Goal: Use online tool/utility: Utilize a website feature to perform a specific function

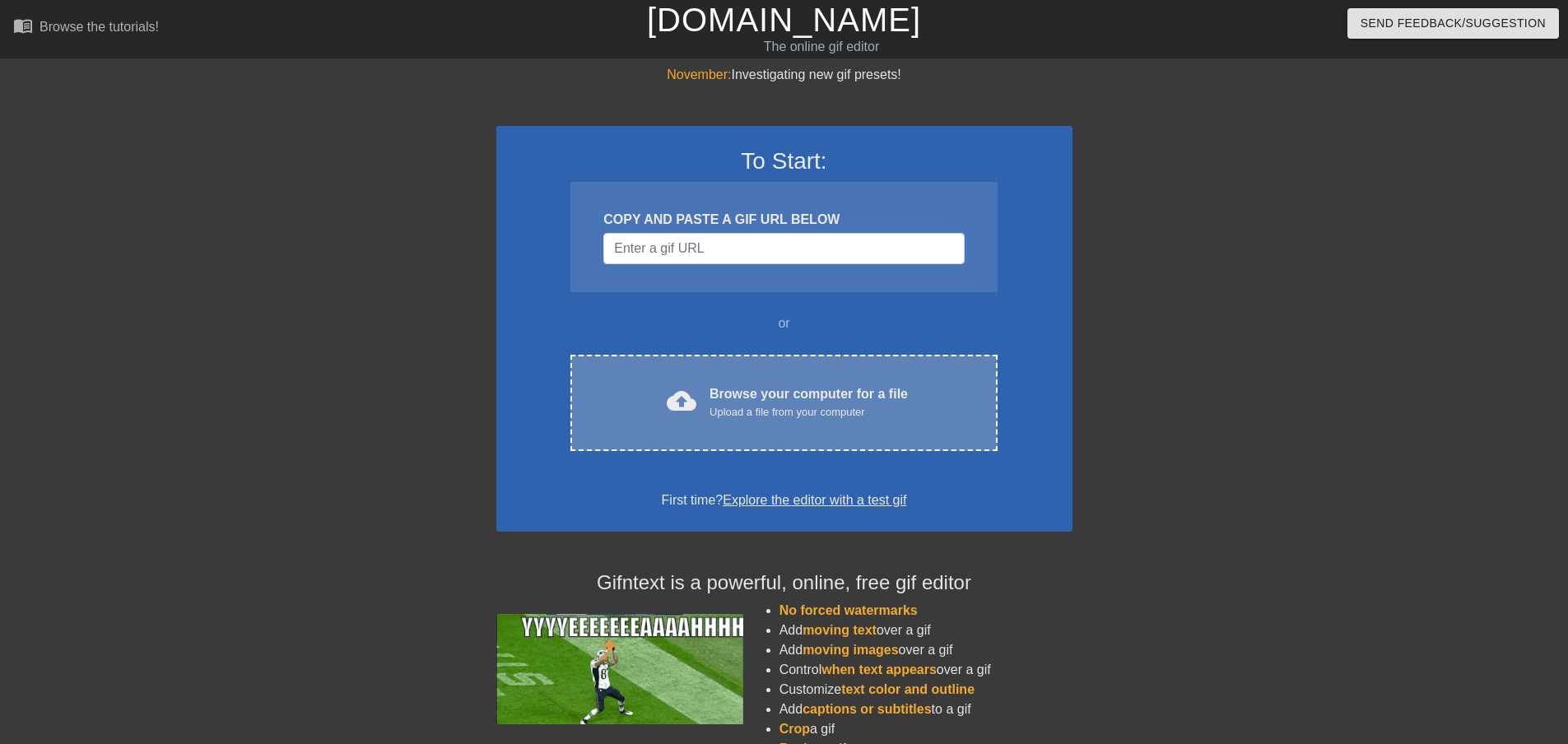
click at [765, 396] on div "Browse your computer for a file Upload a file from your computer" at bounding box center [808, 402] width 198 height 36
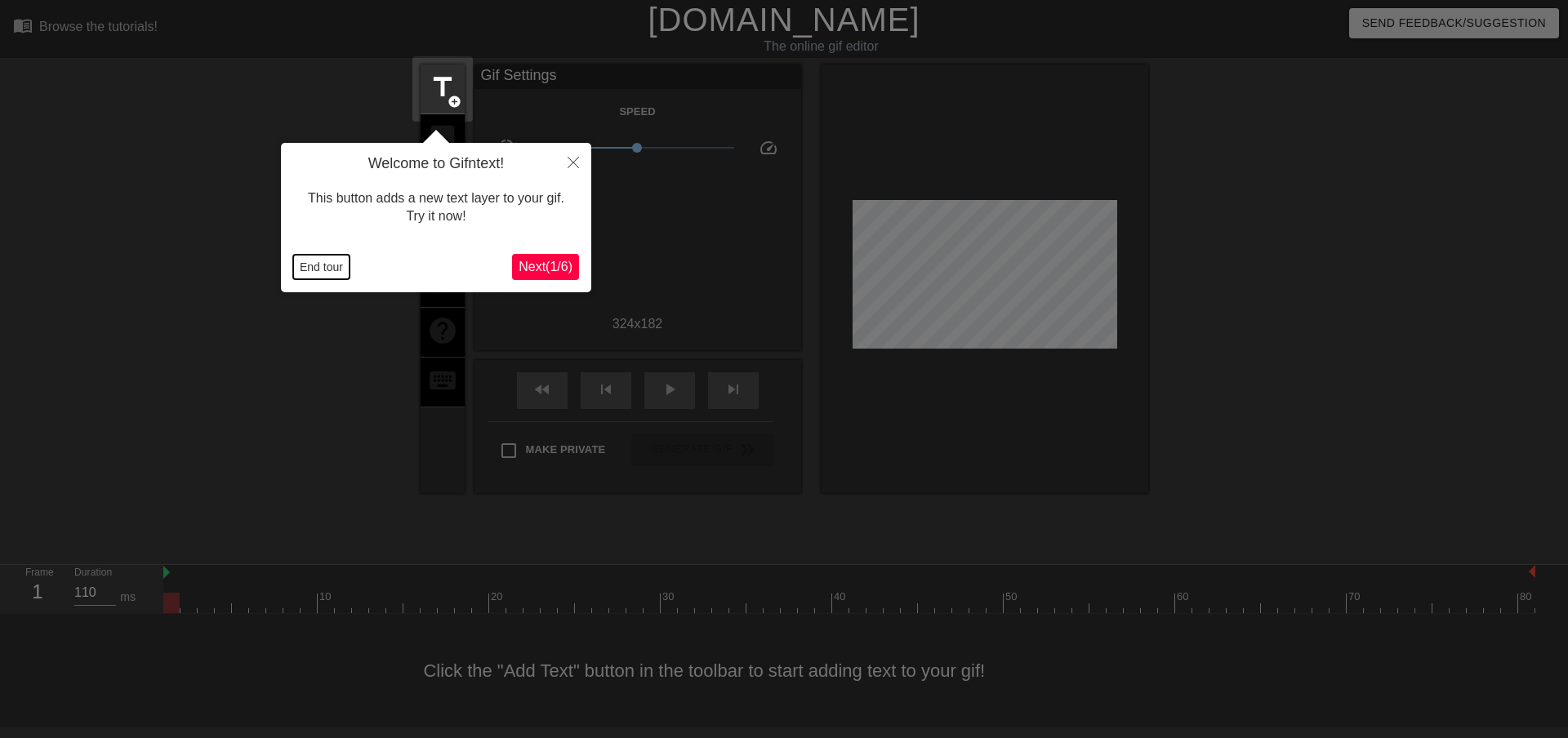
click at [324, 266] on button "End tour" at bounding box center [320, 266] width 56 height 24
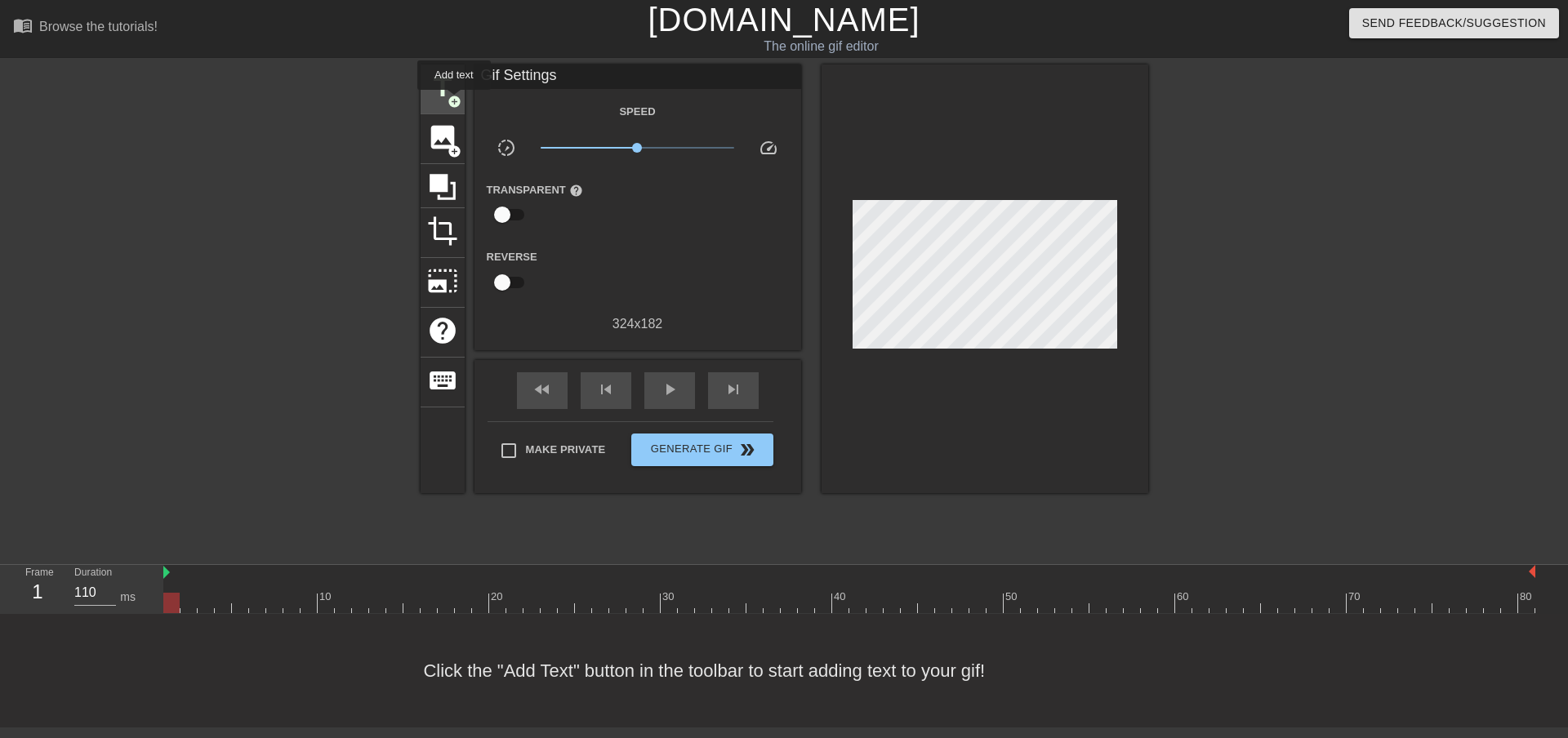
click at [457, 101] on span "add_circle" at bounding box center [454, 101] width 14 height 14
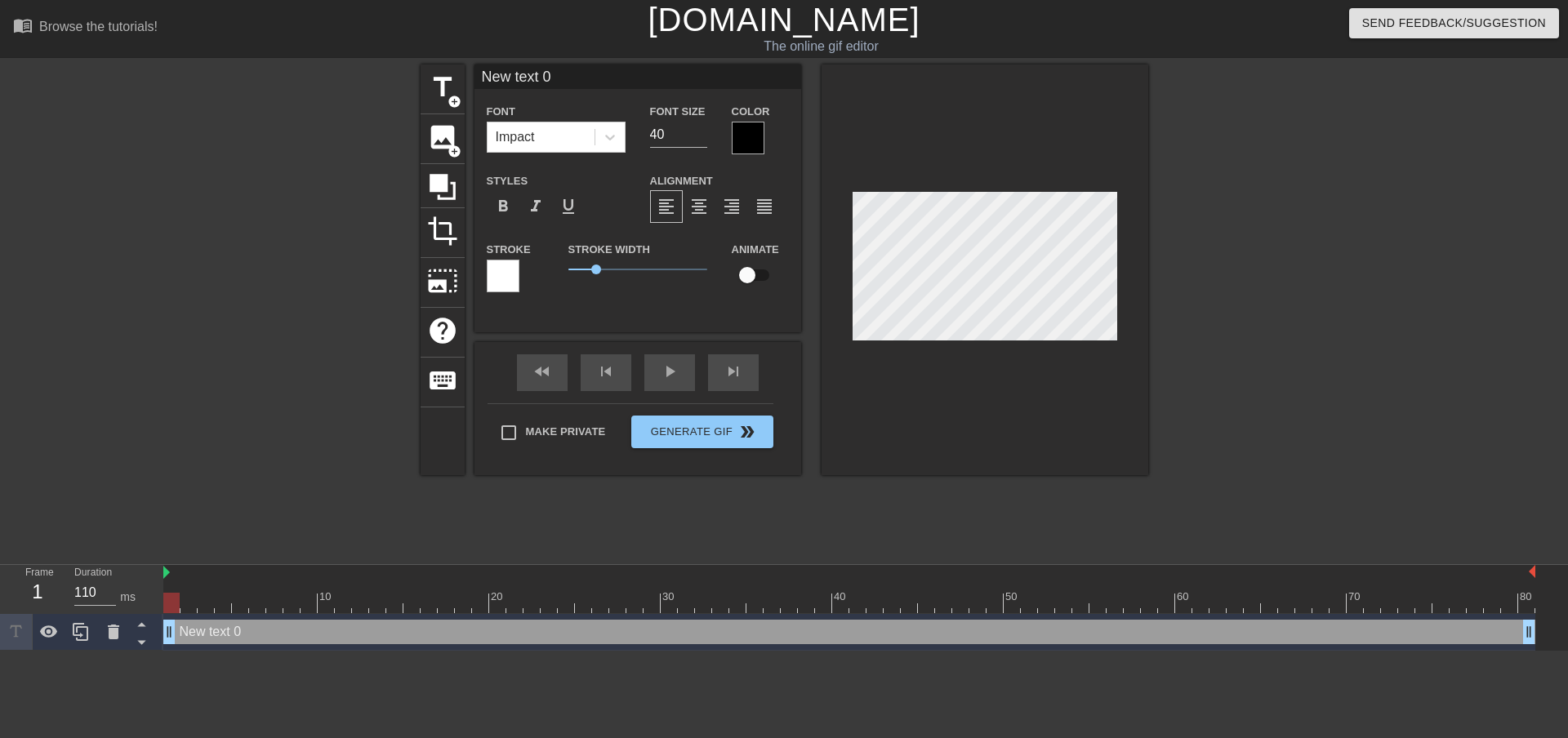
scroll to position [3, 2]
type input "New text"
type textarea "New text"
type input "New text"
type textarea "New text"
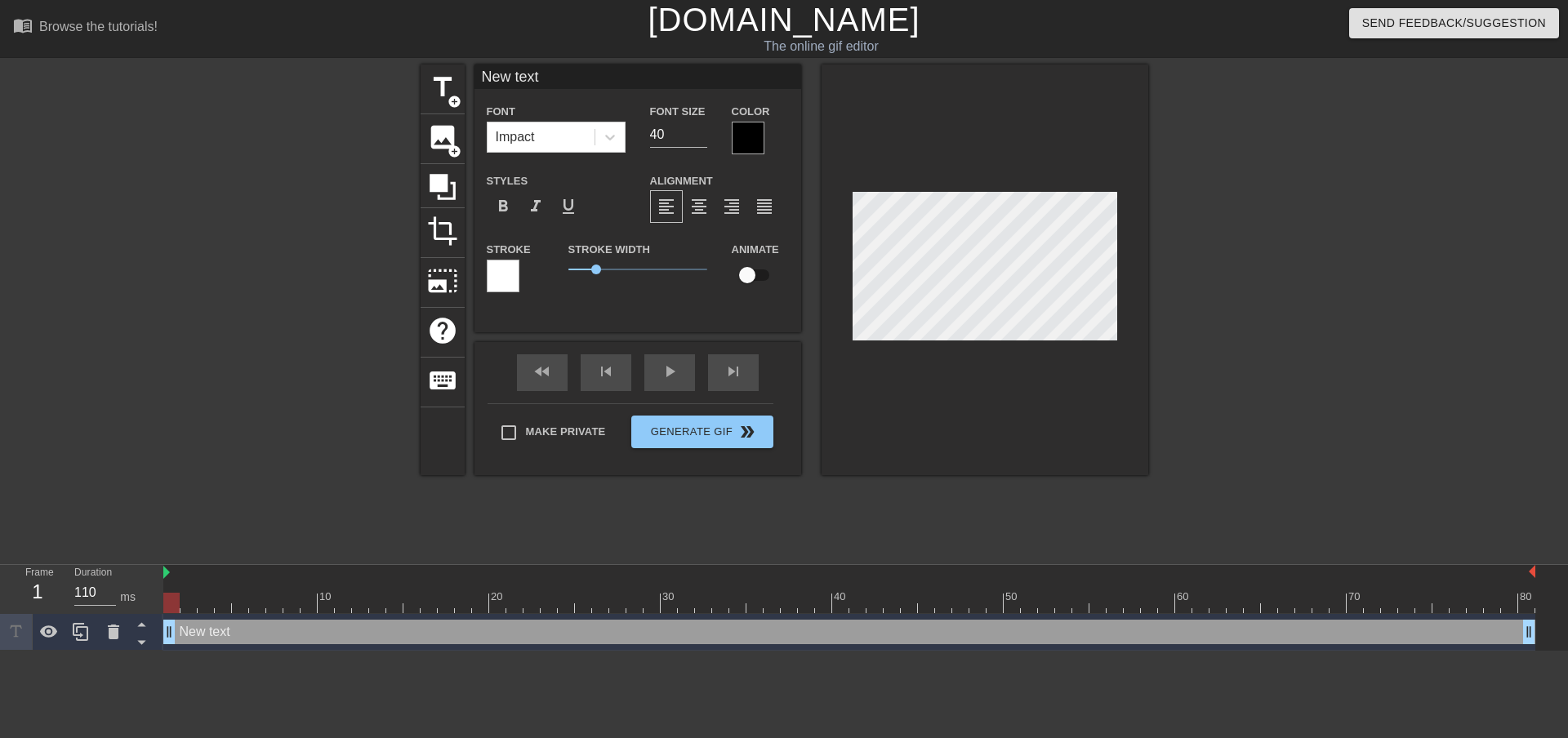
type input "New tex"
type textarea "New tex"
type input "New te"
type textarea "New te"
type input "New t"
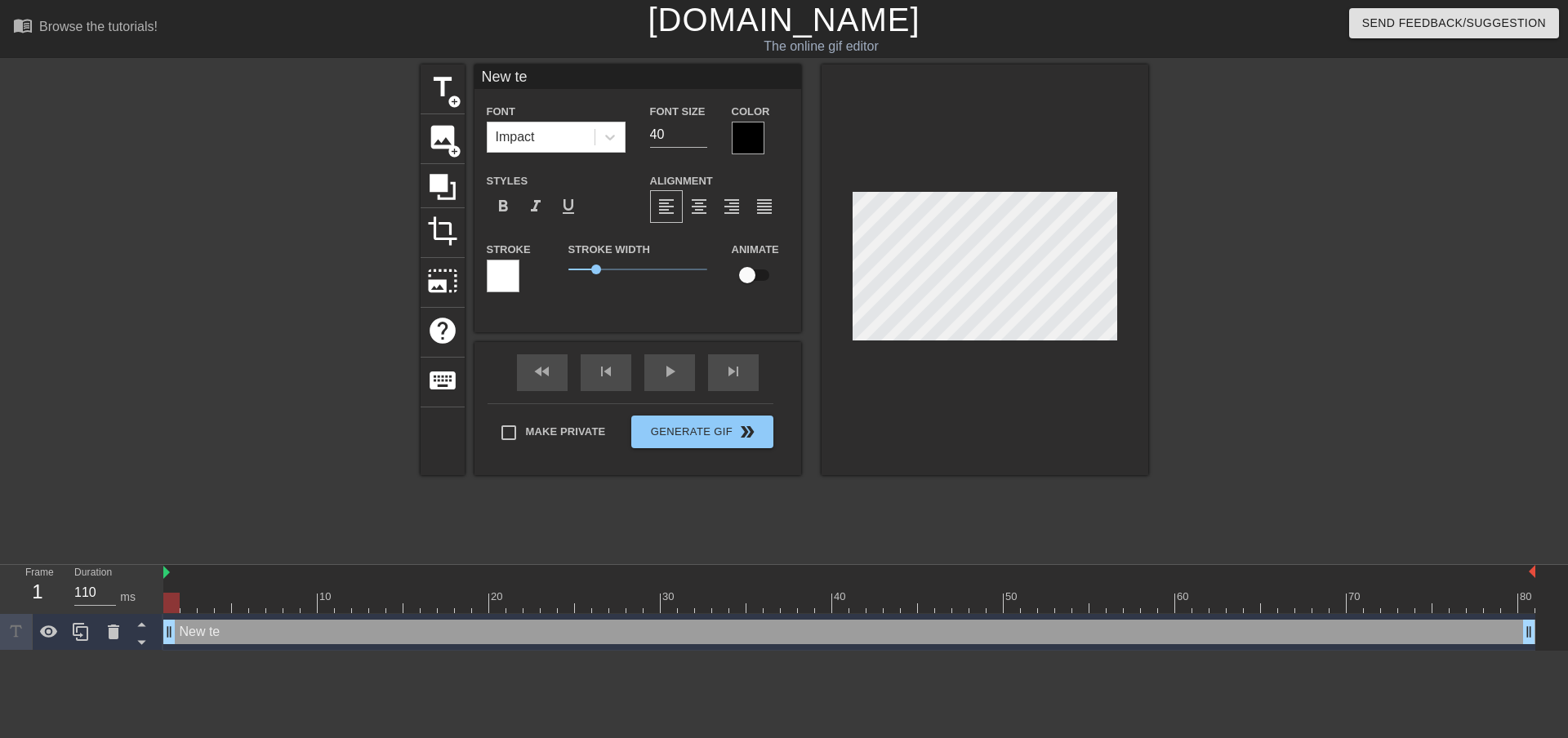
type textarea "New t"
type input "New"
type textarea "New"
type input "New"
type textarea "New"
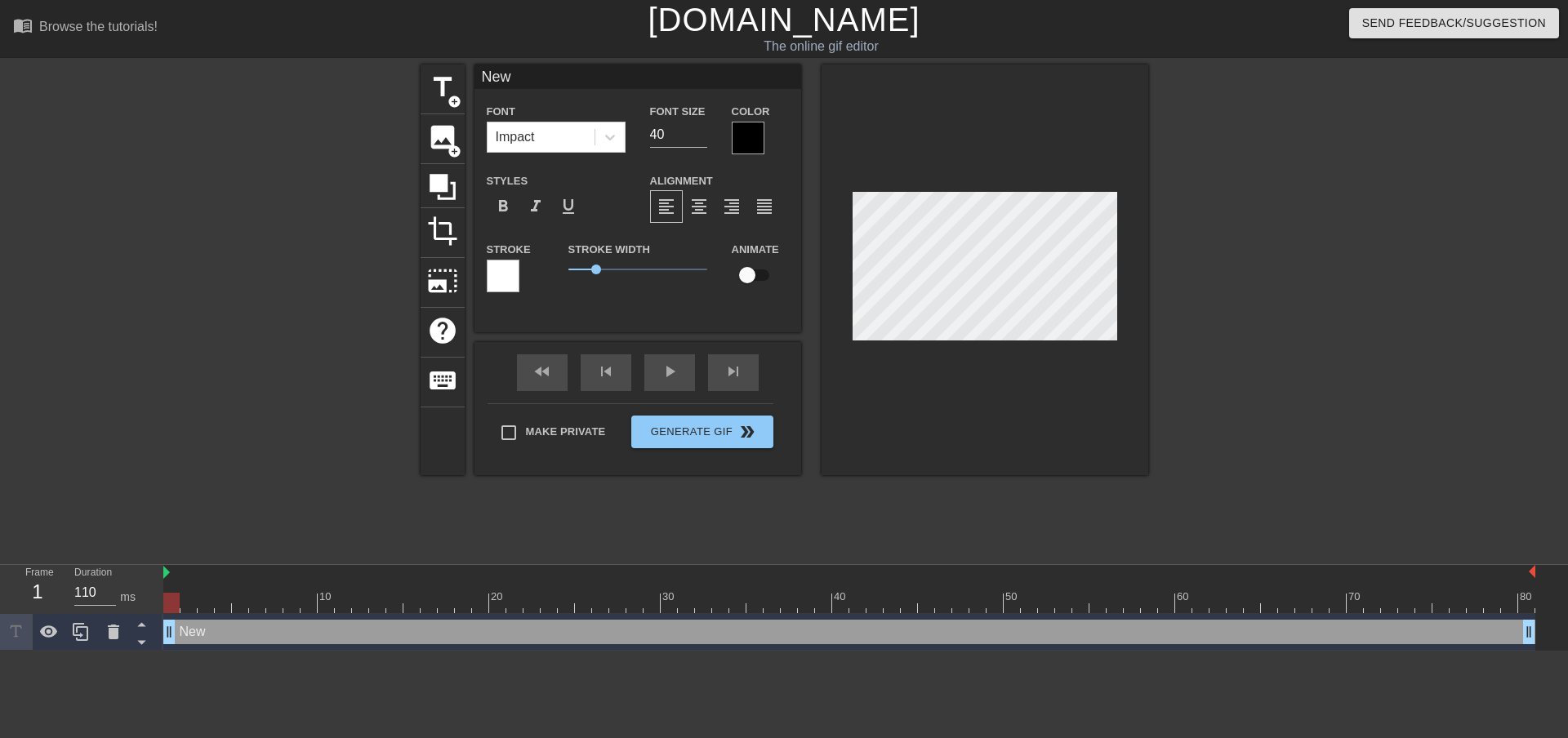
type input "Ne"
type textarea "Ne"
type input "N"
type textarea "N"
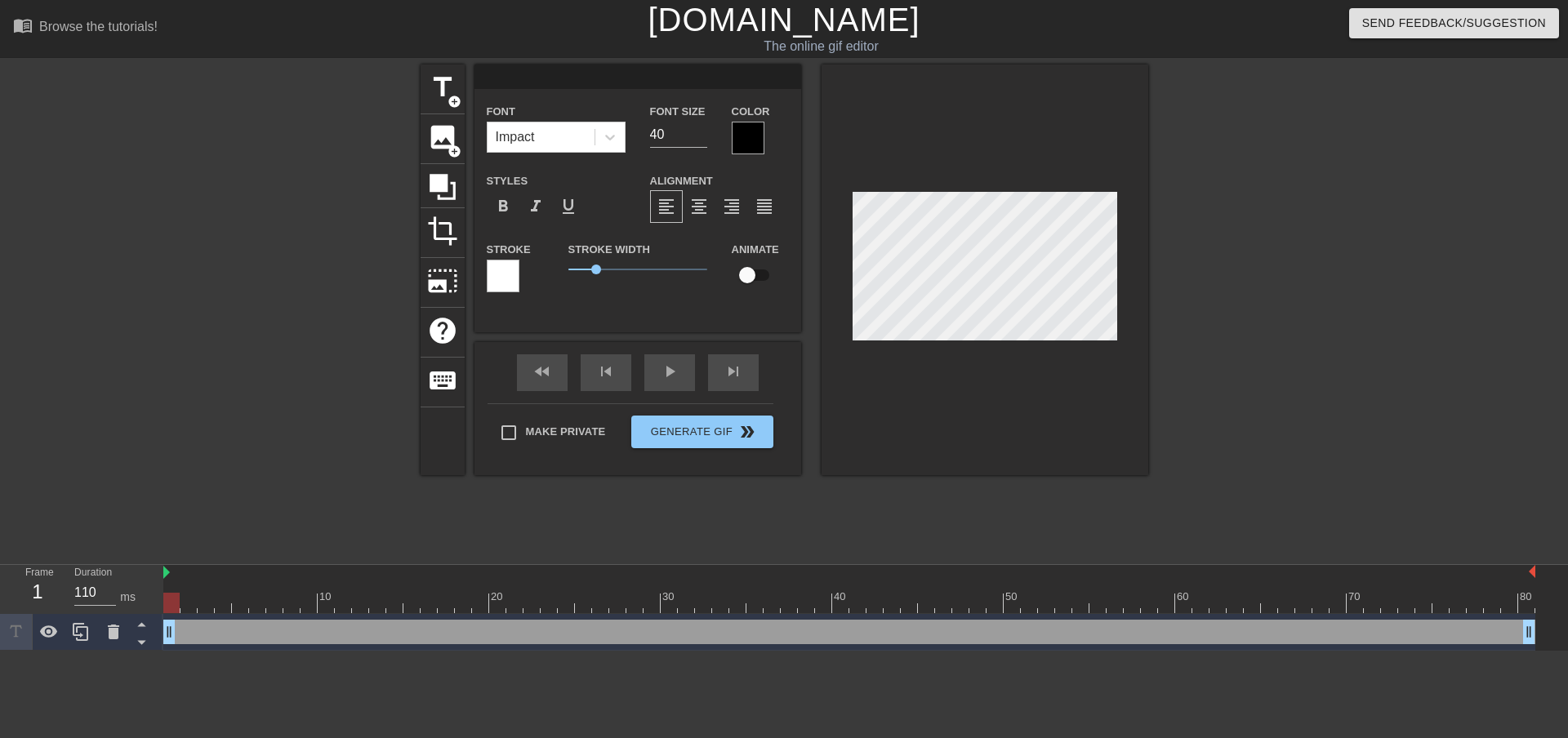
type input "H"
type textarea "H"
type input "Ha"
type textarea "Ha"
type input "Hap"
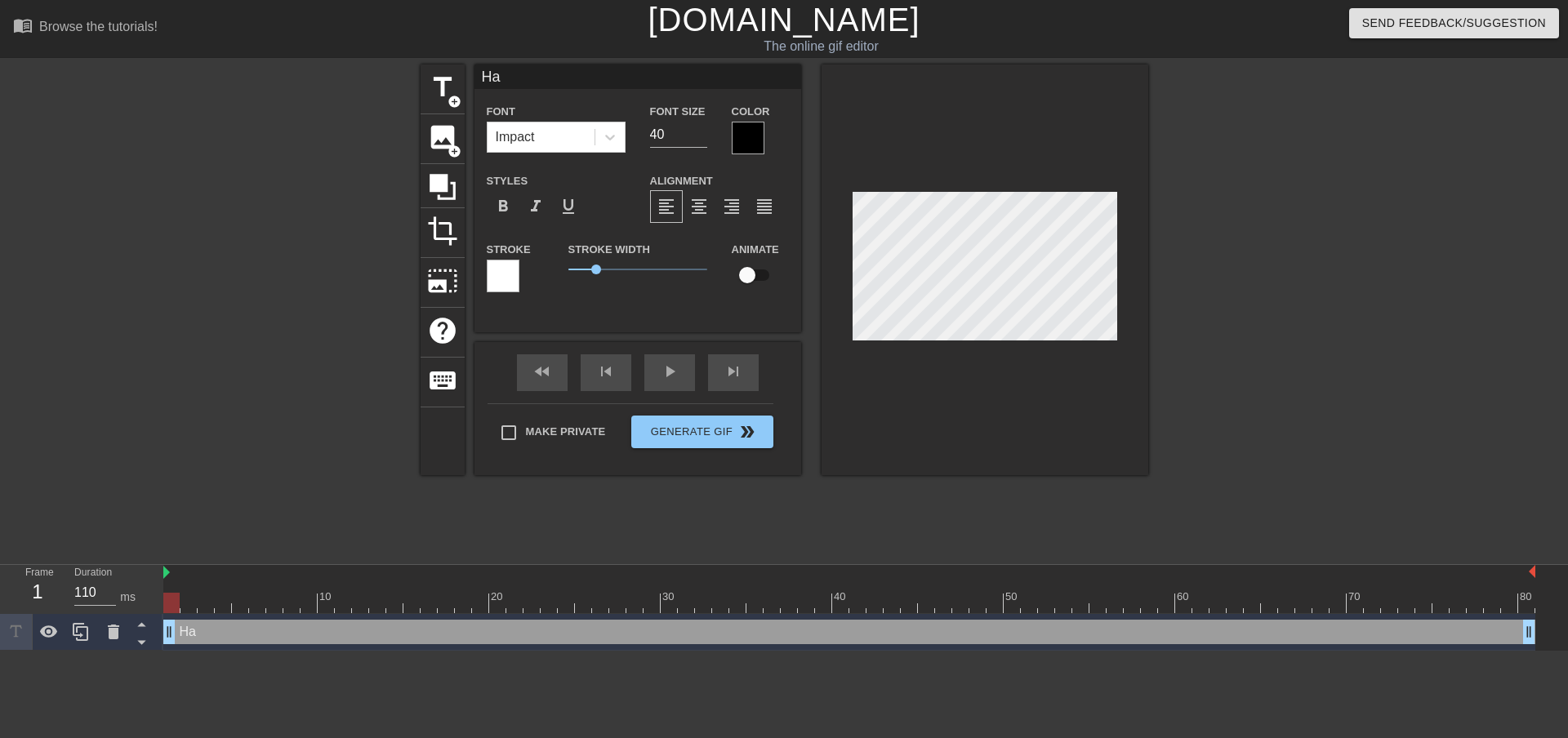
type textarea "Hap"
type input "Happ"
type textarea "Happ"
type input "Happy"
type textarea "Happy"
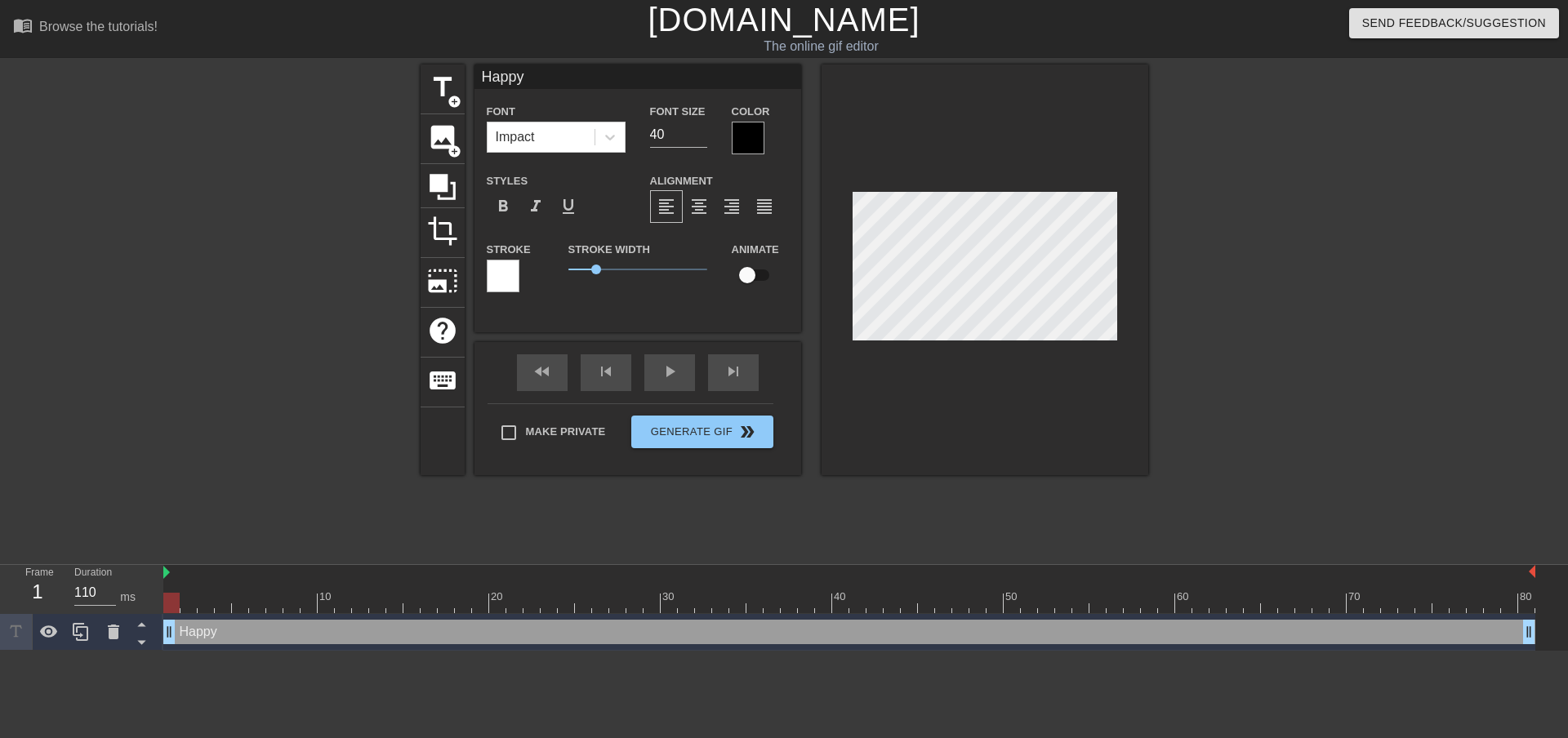
type input "Happy"
type textarea "Happy"
type input "Happy b"
type textarea "Happy b"
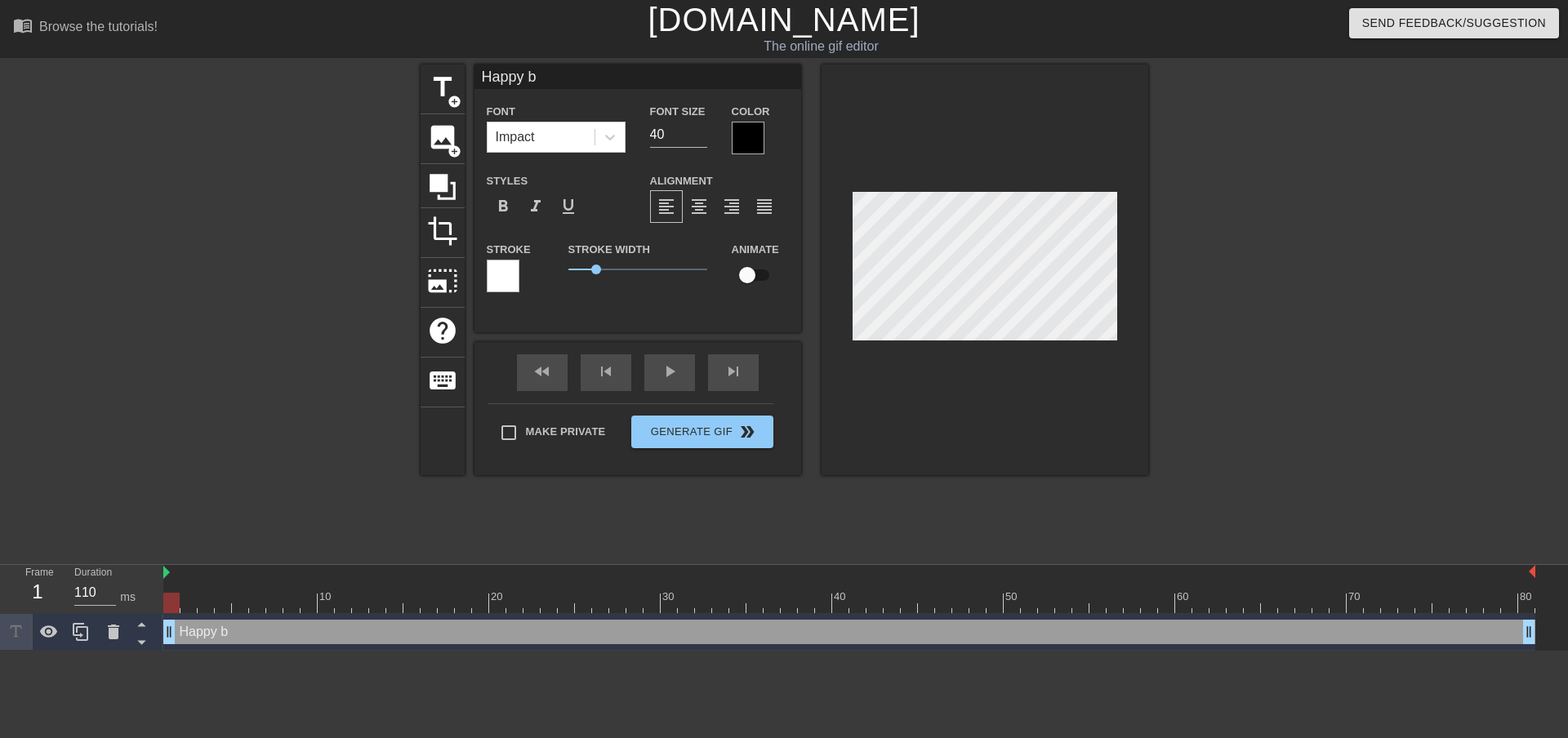
type input "Happy bi"
type textarea "Happy bi"
type input "Happy bir"
type textarea "Happy bir"
type input "Happy birt"
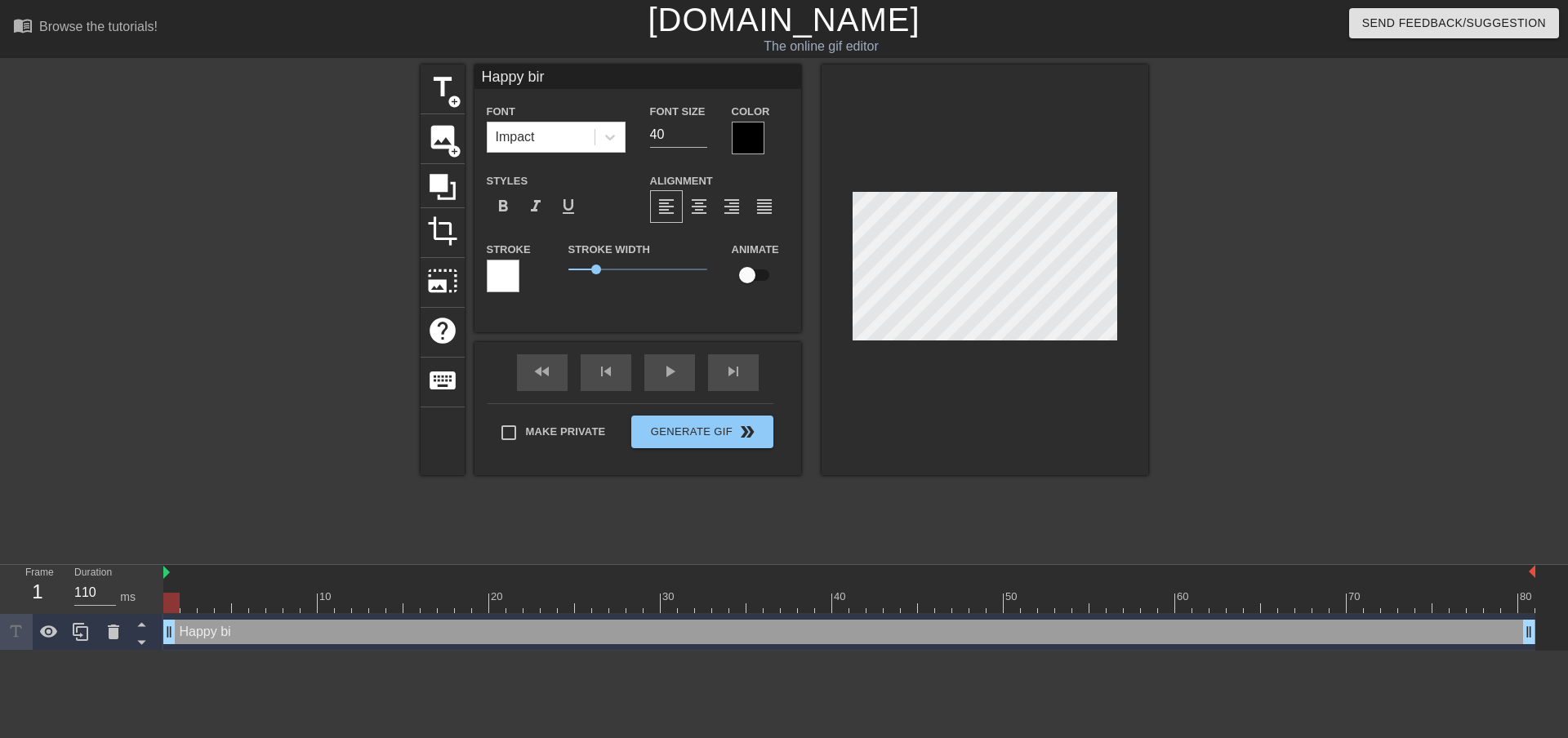
type textarea "Happy birt"
type input "Happy birth"
type textarea "Happy birth"
type input "Happy birthd"
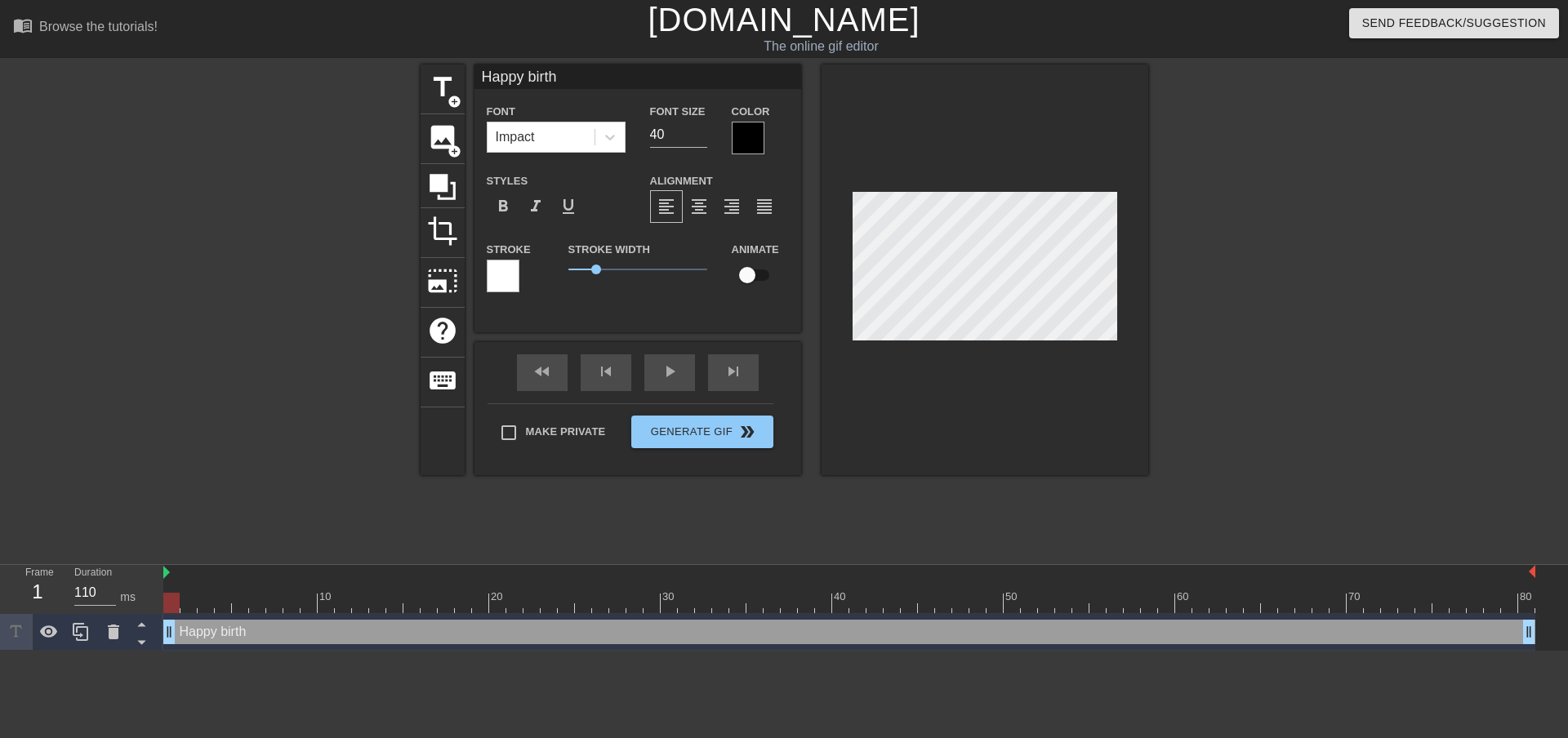
type textarea "Happy birthd"
type input "Happy birthda"
type textarea "Happy birthda"
type input "Happy birthday"
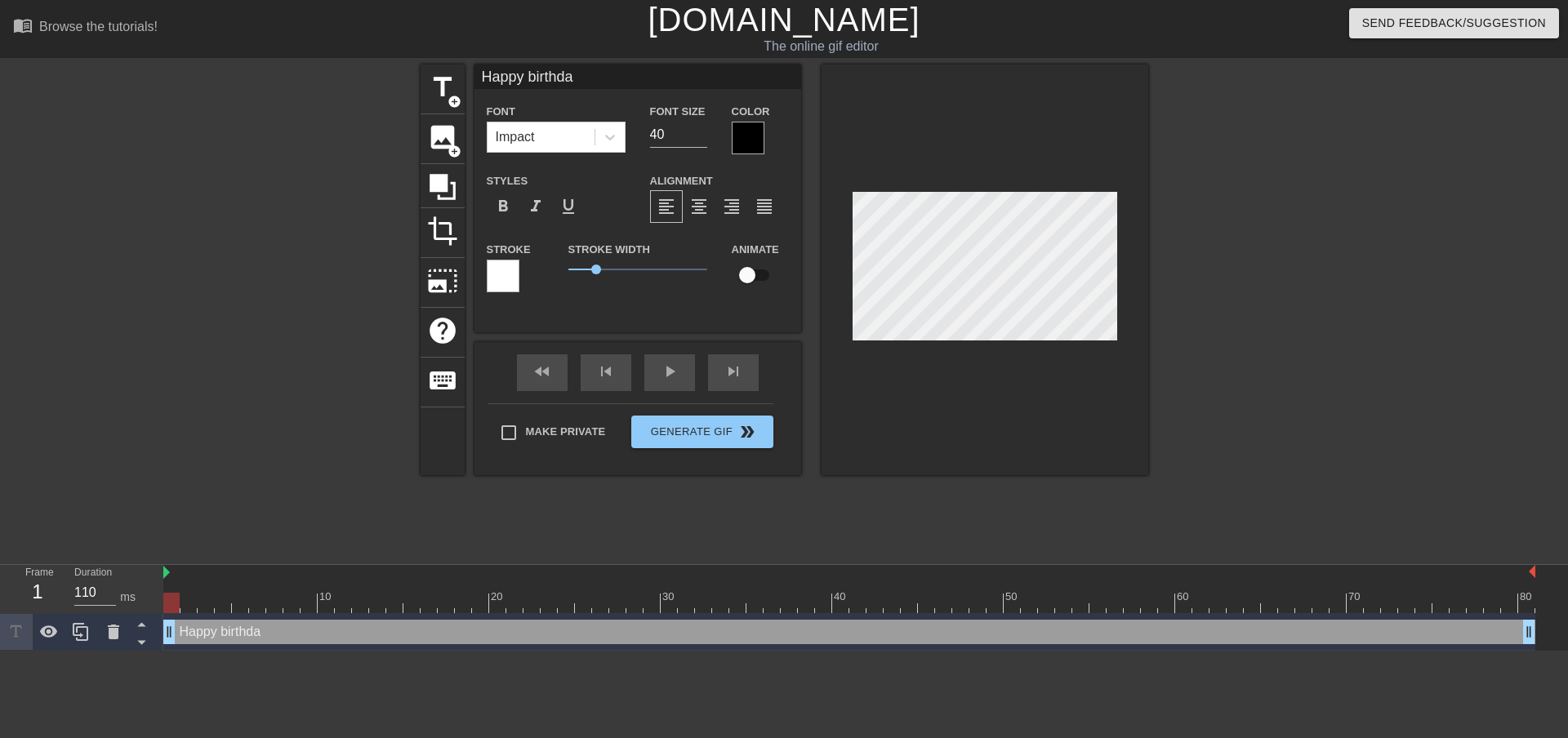
type textarea "Happy birthday"
type input "Happy birthday,"
type textarea "Happy birthday,"
type input "Happy birthday,"
type textarea "Happy birthday,"
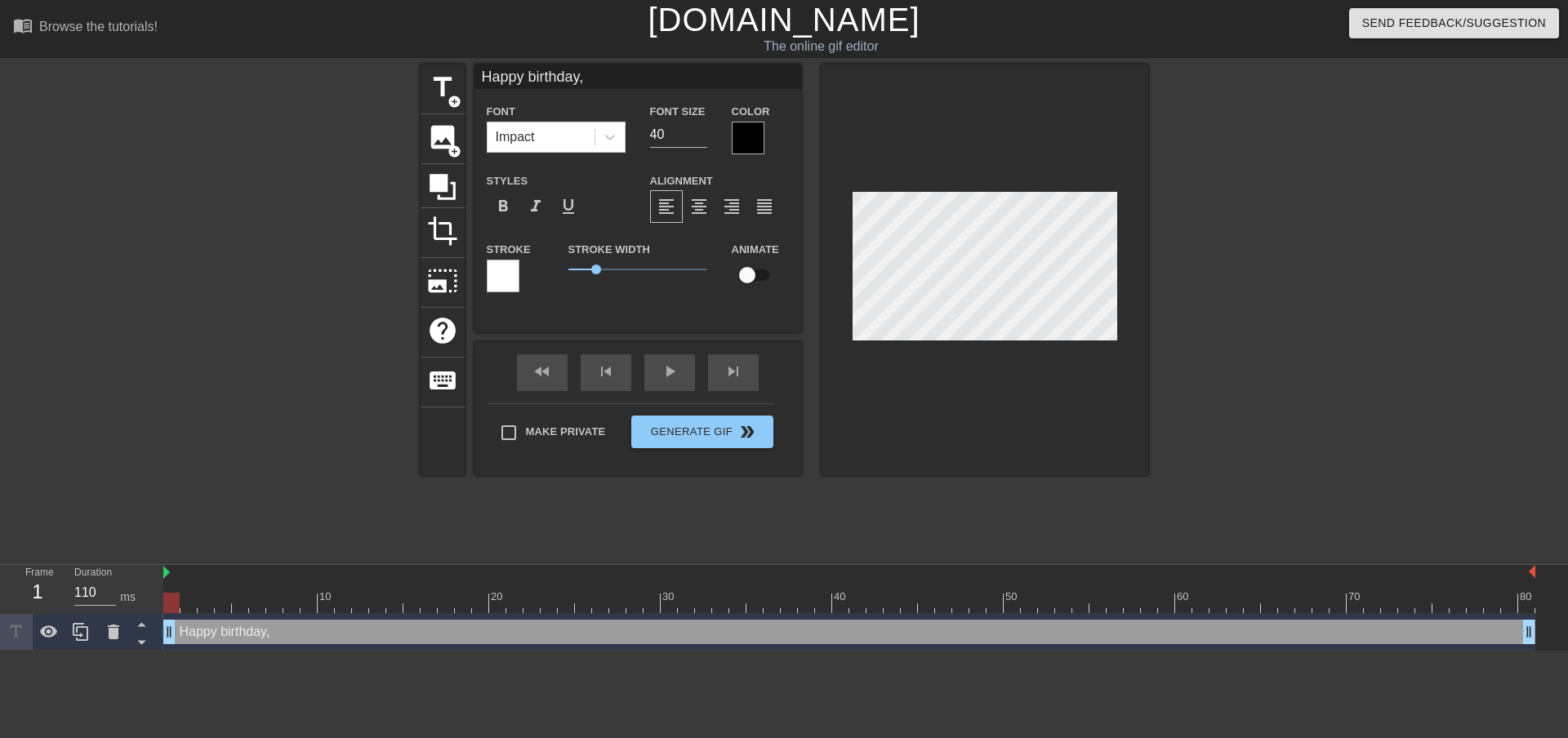
type input "Happy birthday, r"
type textarea "Happy birthday, r"
type input "Happy birthday, re"
type textarea "Happy birthday, re"
type input "Happy birthday, ref"
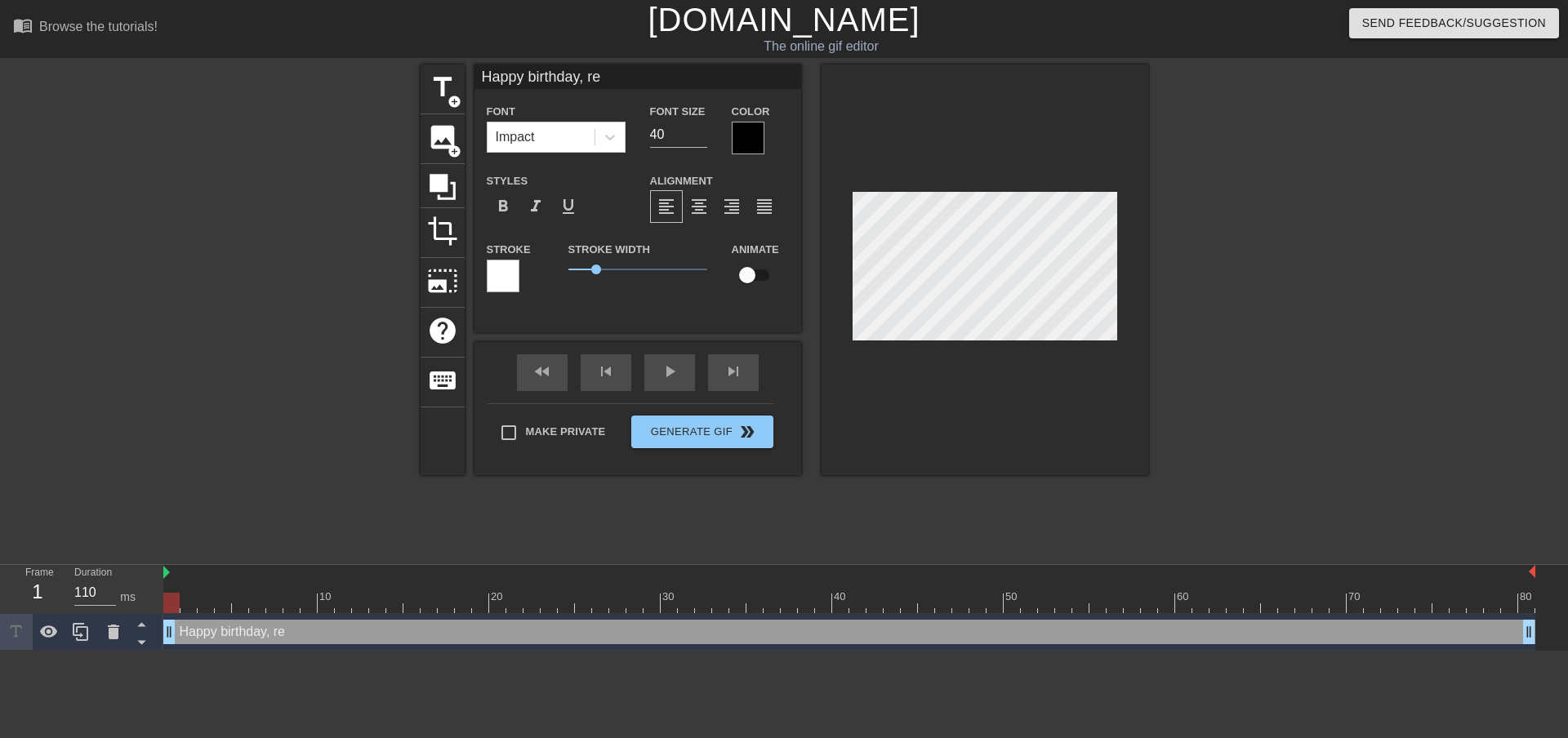
type textarea "Happy birthday, ref"
type input "Happy birthday, refe"
type textarea "Happy birthday, refe"
type input "Happy birthday, refer"
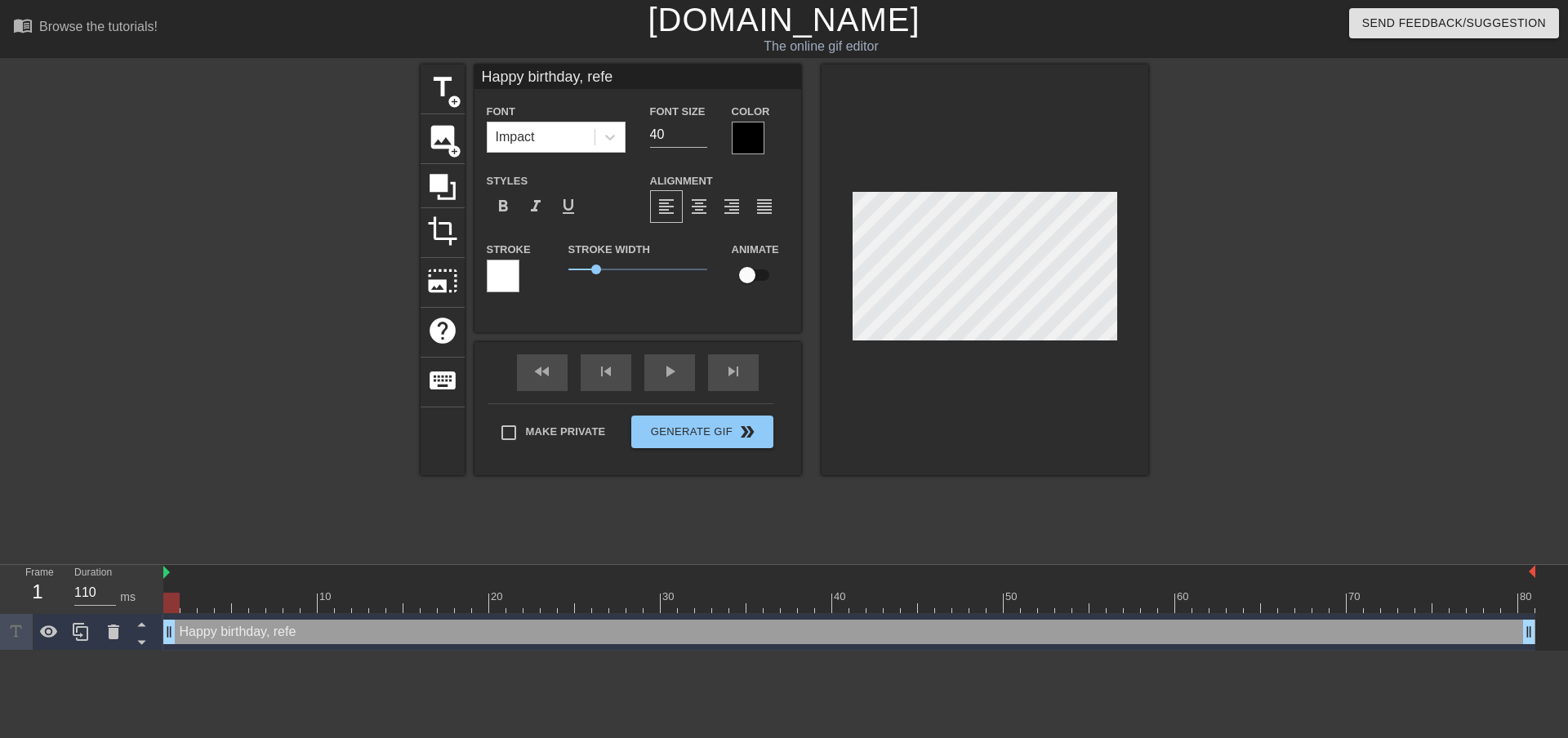
type textarea "Happy birthday, refer"
type input "Happy birthday, refere"
type textarea "Happy birthday, refere"
type input "Happy birthday, referee"
type textarea "Happy birthday, referee"
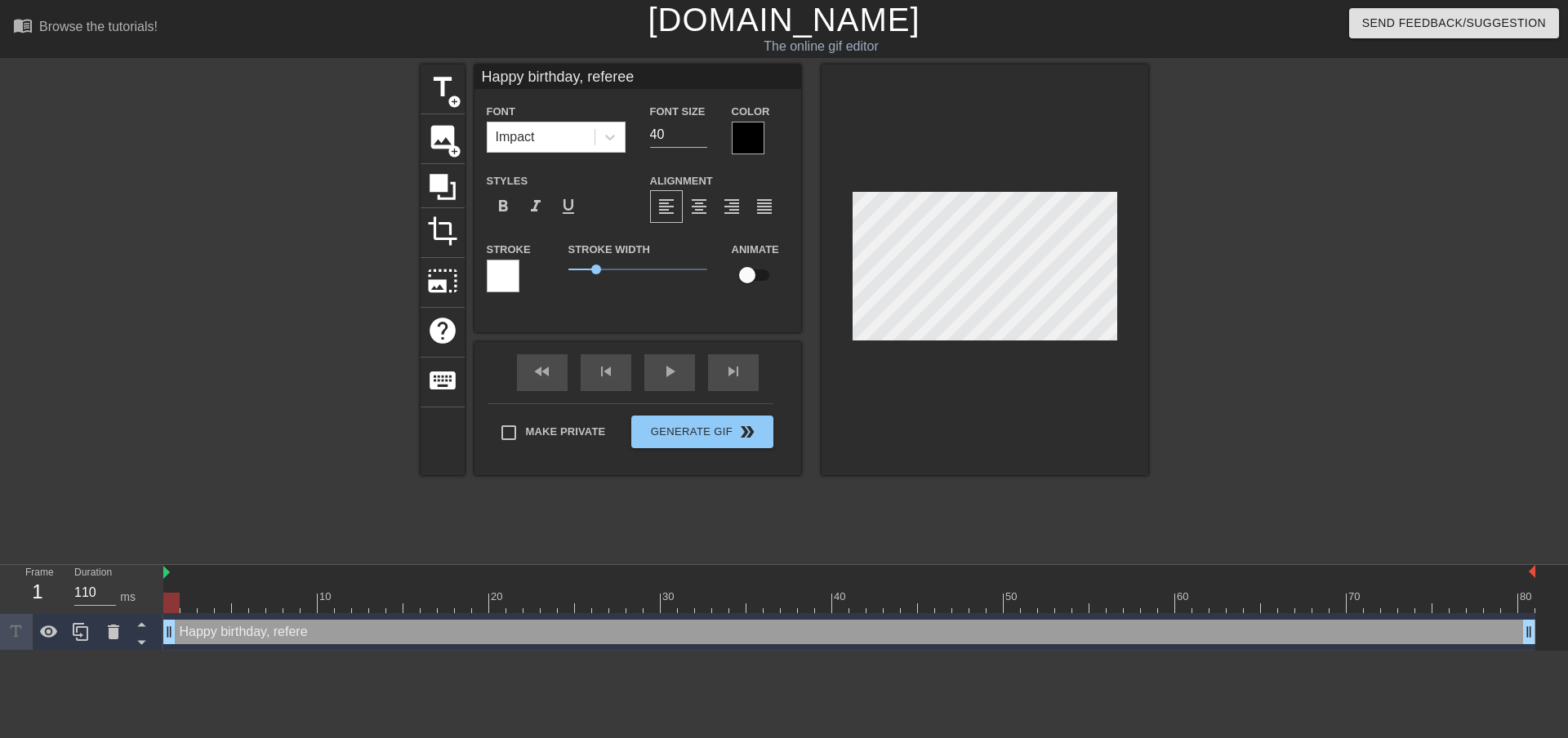
scroll to position [3, 9]
type input "Happy birthday, referee!"
type textarea "Happy birthday, referee!"
click at [701, 138] on input "39" at bounding box center [679, 134] width 57 height 26
click at [701, 138] on input "38" at bounding box center [679, 134] width 57 height 26
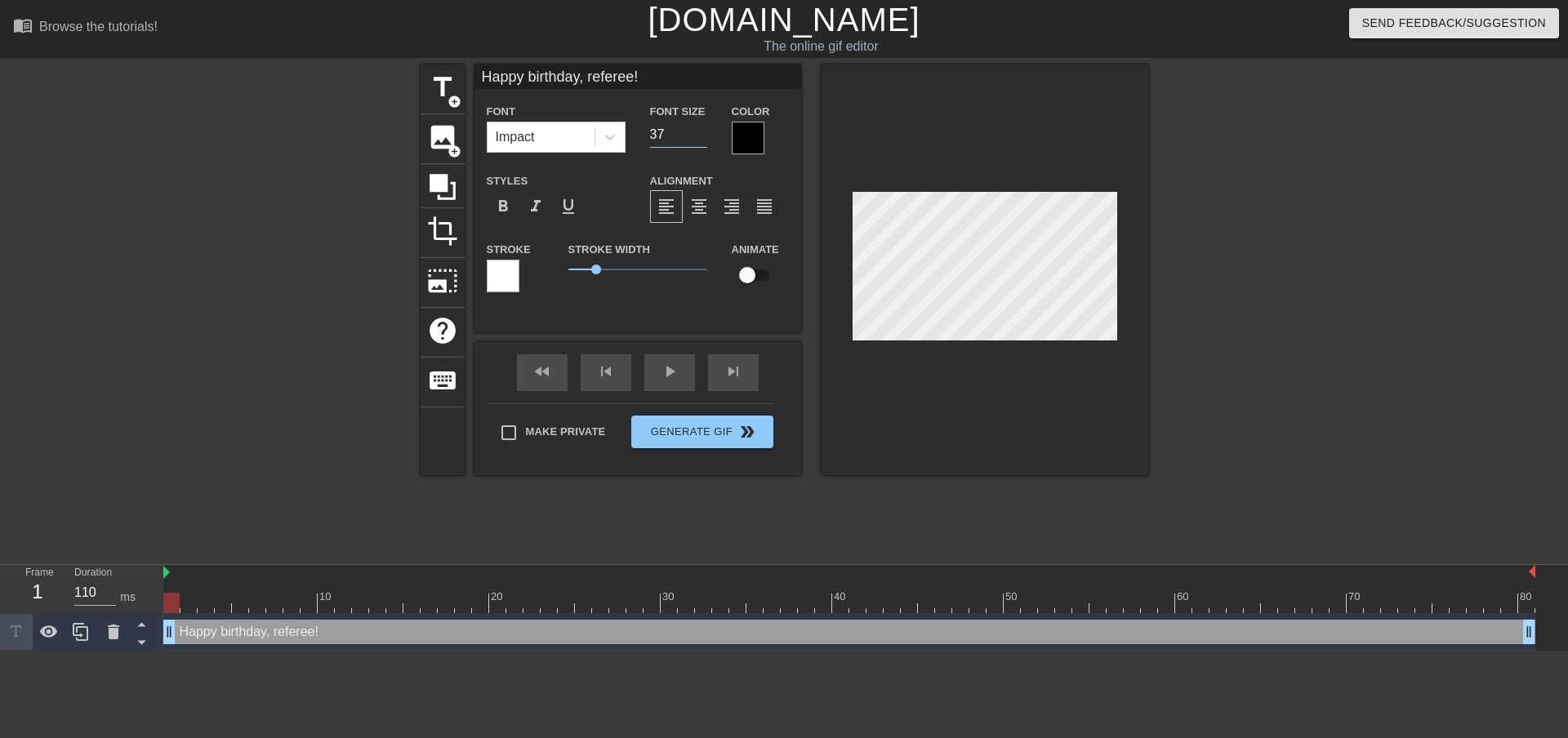
click at [699, 138] on input "37" at bounding box center [679, 134] width 57 height 26
click at [698, 141] on input "36" at bounding box center [679, 134] width 57 height 26
click at [698, 144] on input "35" at bounding box center [679, 134] width 57 height 26
click at [696, 148] on div "Font Size 35" at bounding box center [679, 127] width 82 height 53
click at [694, 151] on div "Font Size 35" at bounding box center [679, 127] width 82 height 53
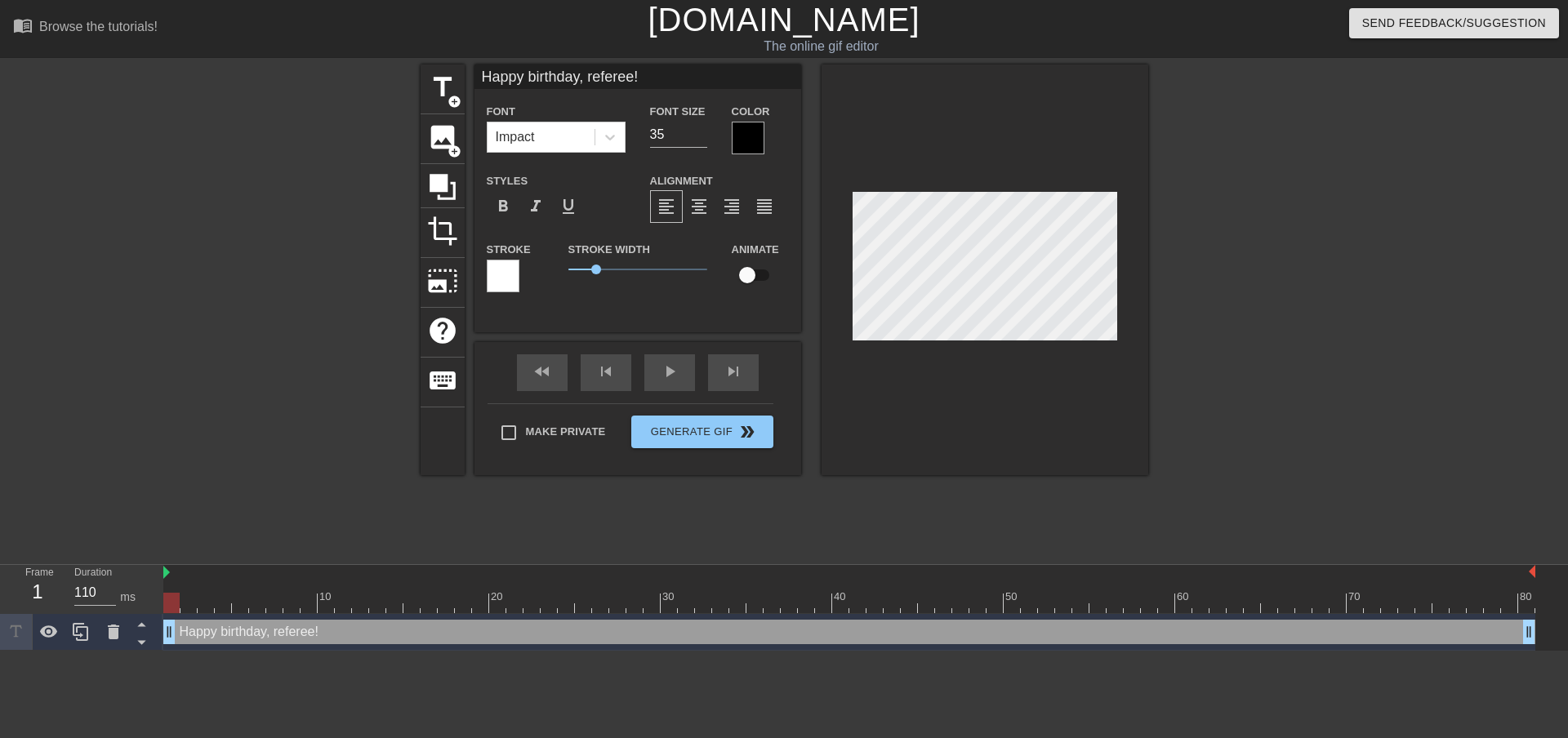
click at [694, 152] on div "Font Size 35" at bounding box center [679, 127] width 82 height 53
click at [701, 138] on input "34" at bounding box center [679, 134] width 57 height 26
click at [701, 138] on input "33" at bounding box center [679, 134] width 57 height 26
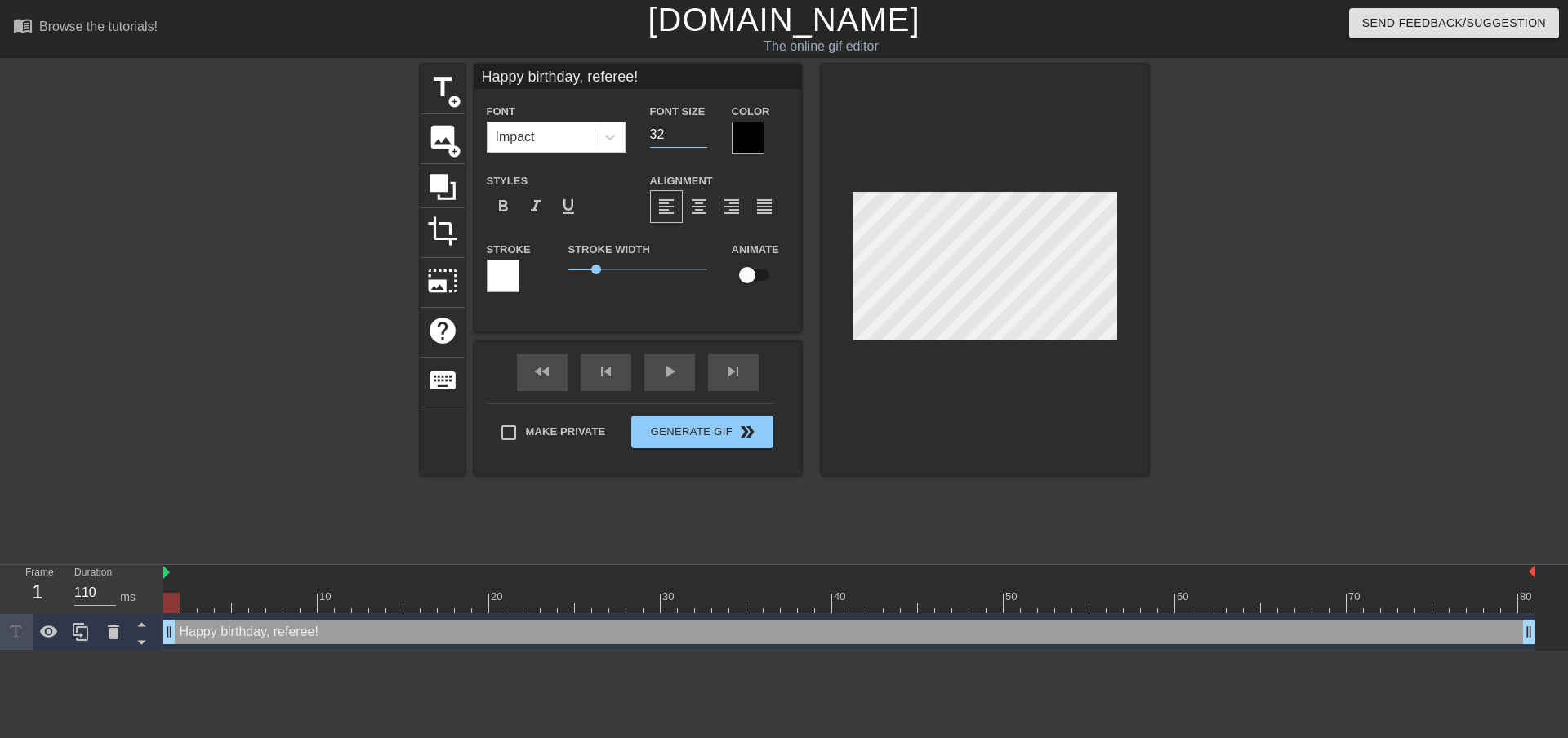
click at [699, 138] on input "32" at bounding box center [679, 134] width 57 height 26
click at [699, 139] on input "31" at bounding box center [679, 134] width 57 height 26
click at [699, 140] on input "30" at bounding box center [679, 134] width 57 height 26
type input "29"
click at [699, 141] on input "29" at bounding box center [679, 134] width 57 height 26
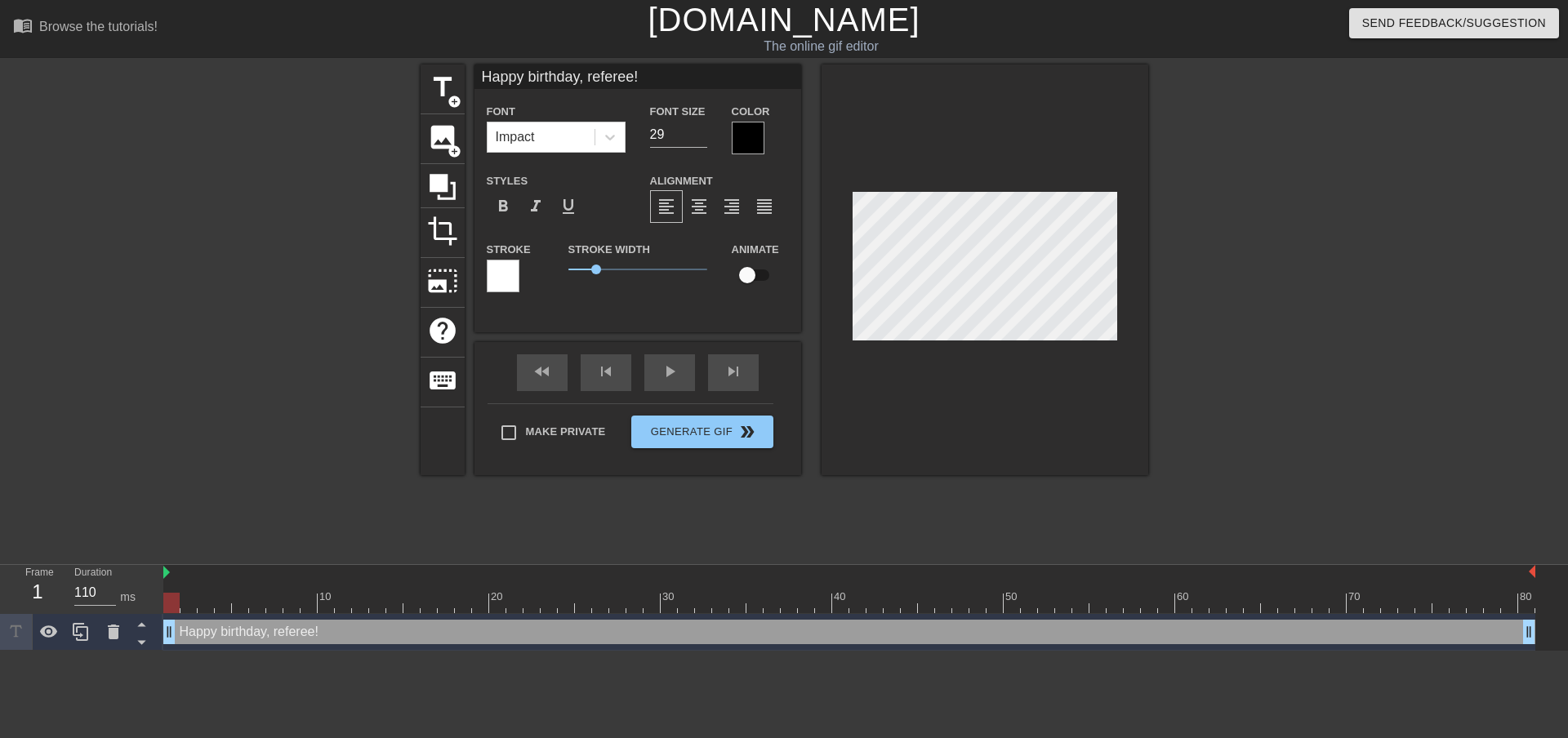
type input "Happy birthday, referee!"
type textarea "Happy birthday, referee!"
type input "Happy birthday, referee!V"
type textarea "Happy birthday, referee! V"
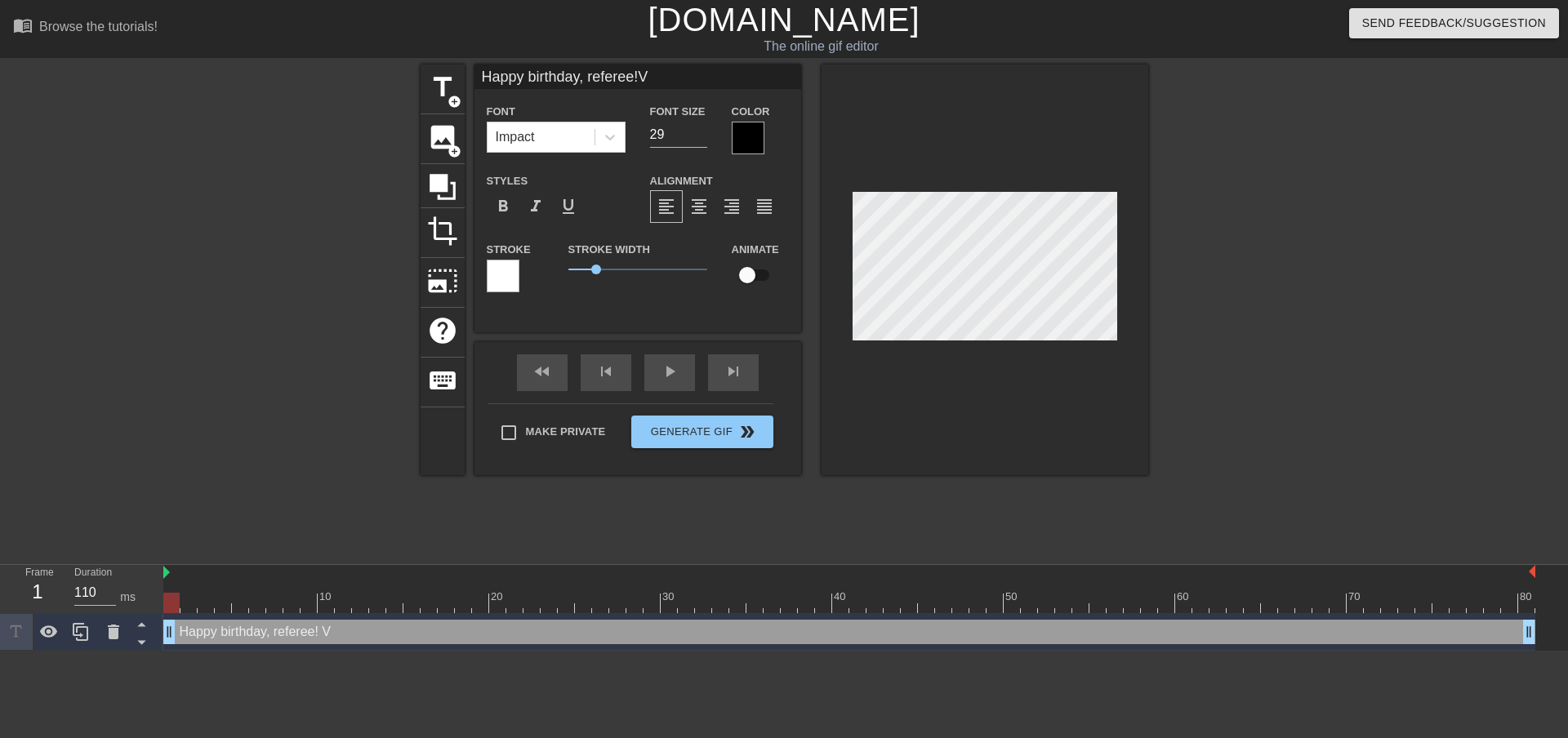
type input "Happy birthday, referee!V"
type textarea "Happy birthday, referee! V"
type input "Happy birthday, referee!"
type textarea "Happy birthday, referee!"
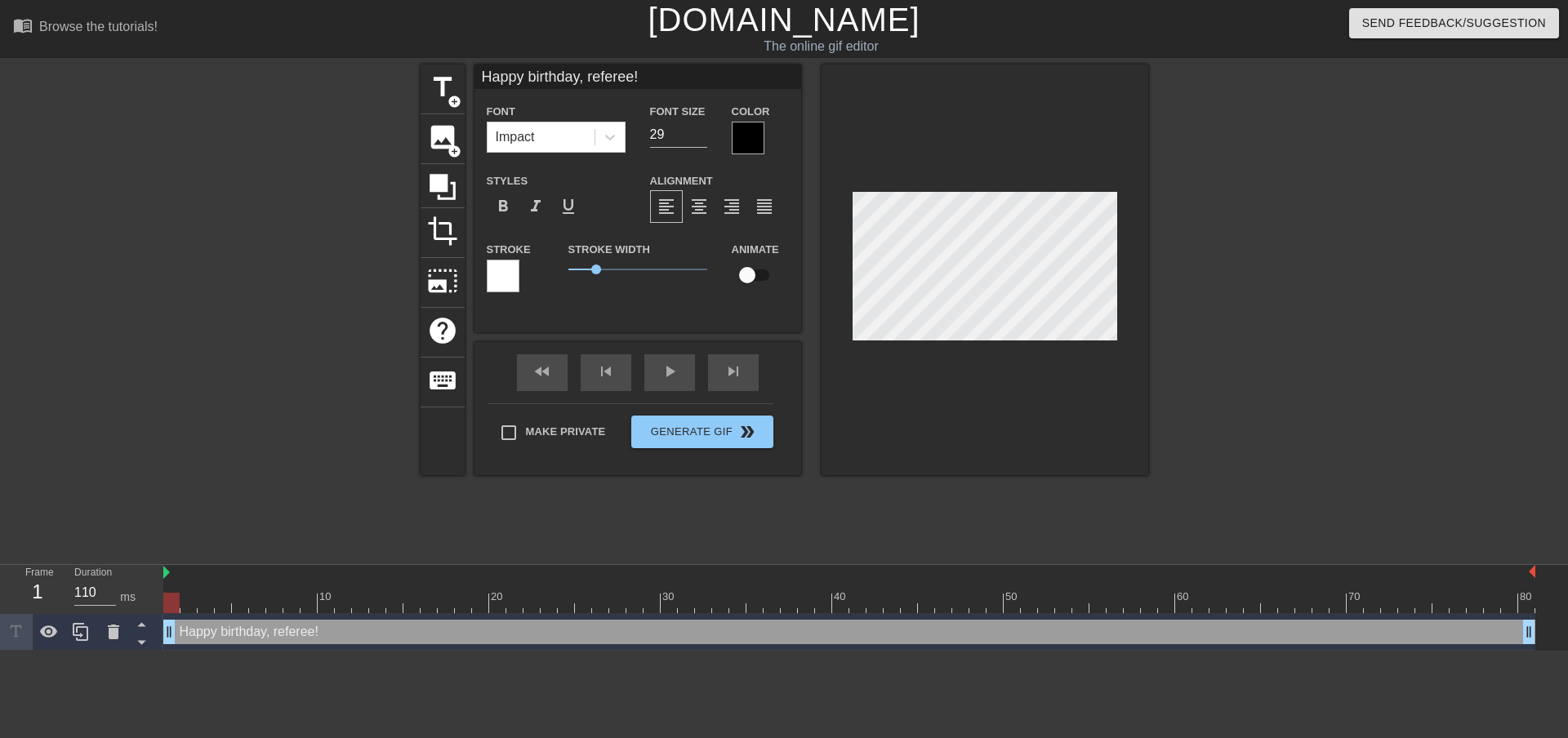
scroll to position [3, 4]
type input "Happy birthday, referee !"
type textarea "Happy birthday, referee !"
type input "Happy birthday, referee V!"
type textarea "Happy birthday, referee V!"
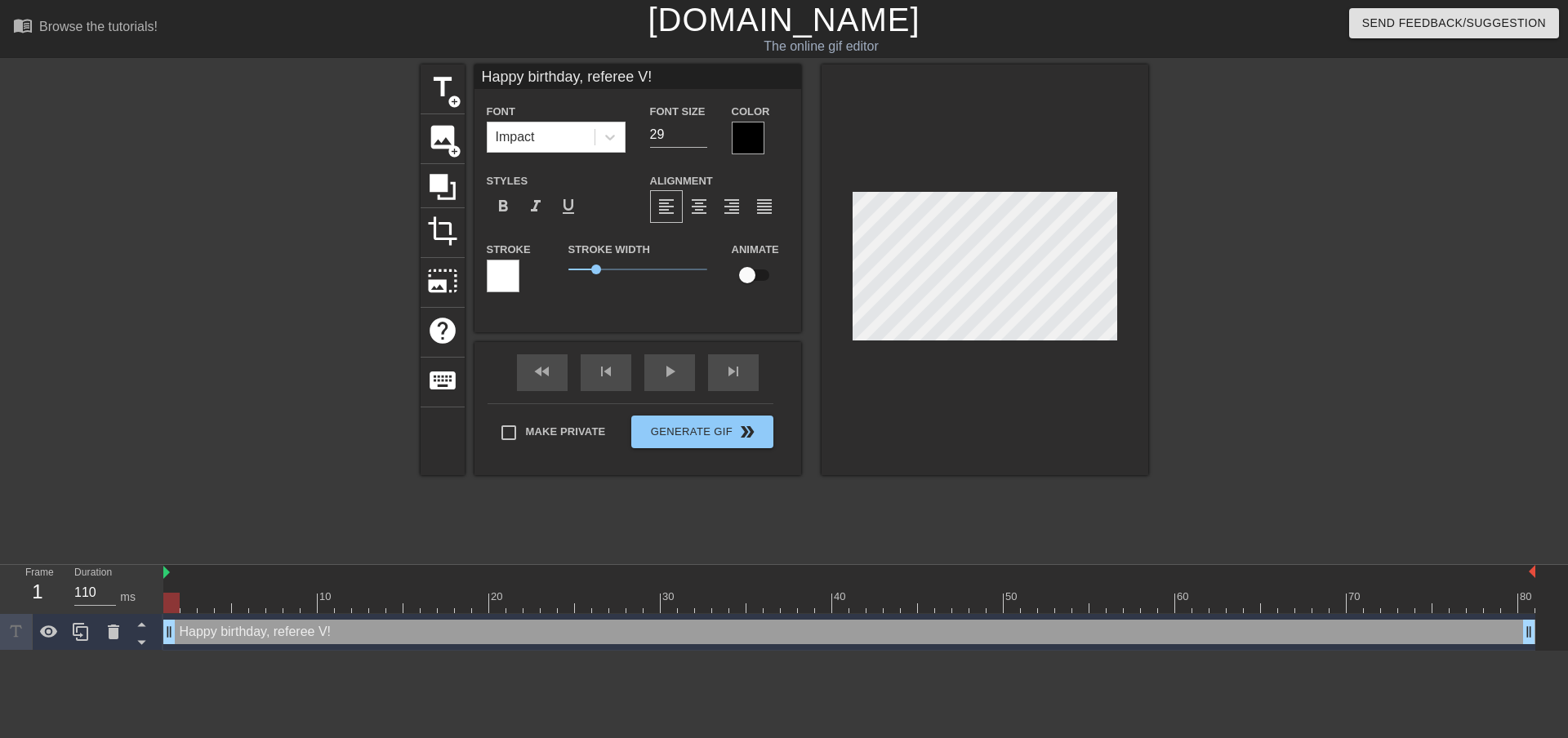
type input "Happy birthday, referee [PERSON_NAME]!"
type textarea "Happy birthday, referee [PERSON_NAME]!"
type input "Happy birthday, referee [PERSON_NAME]!"
type textarea "Happy birthday, referee [PERSON_NAME]!"
type input "Happy birthday, referee [PERSON_NAME]!"
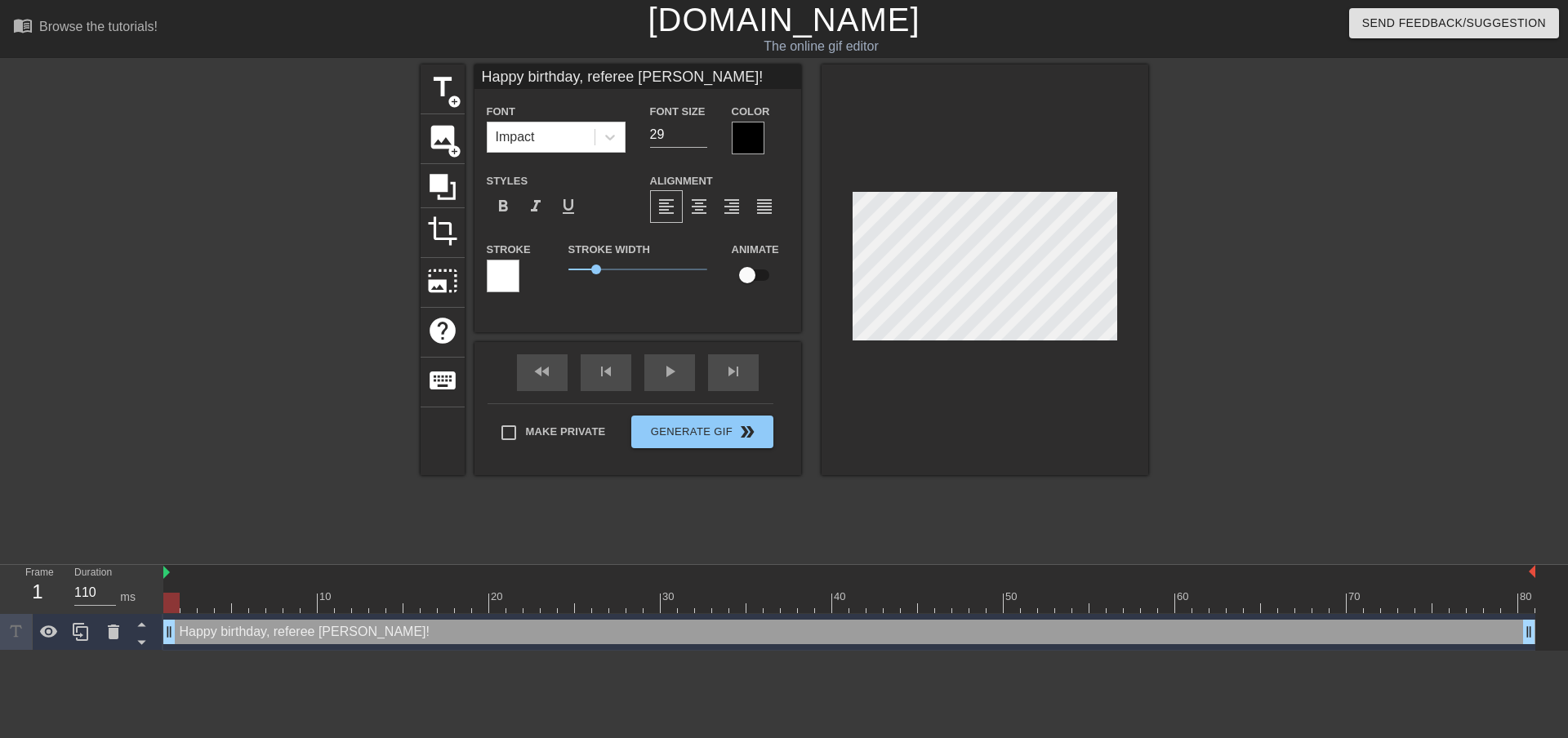
type textarea "Happy birthday, referee [PERSON_NAME]!"
type input "Happy birthday, referee [PERSON_NAME]!"
type textarea "Happy birthday, referee [PERSON_NAME]!"
type input "Happy birthday, referee [PERSON_NAME]!"
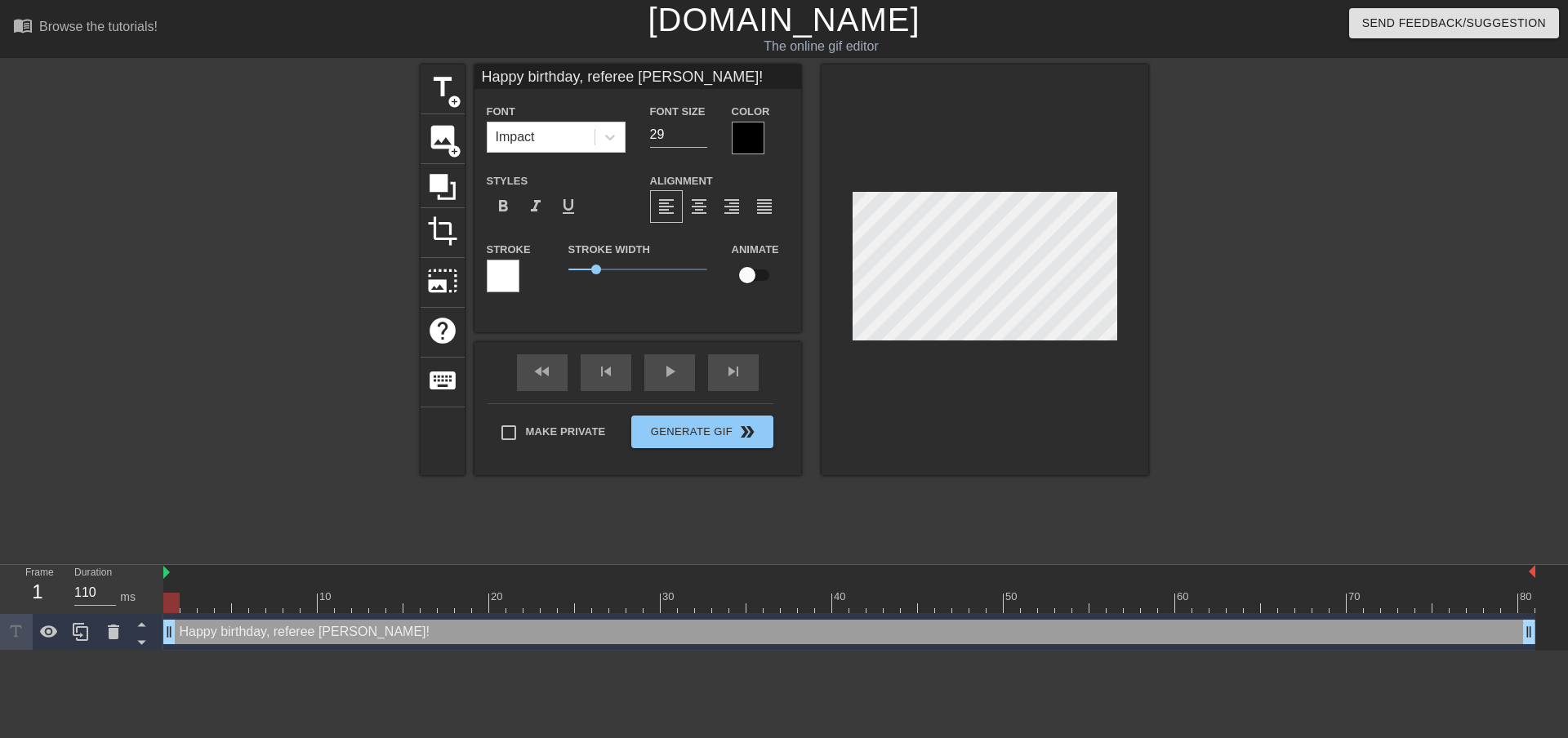
type textarea "Happy birthday, referee [PERSON_NAME]!"
type input "Happy birthday, referee [PERSON_NAME]!"
type textarea "Happy birthday, referee [PERSON_NAME]!"
type input "Happy birthday, referee [PERSON_NAME]!"
type textarea "Happy birthday, referee [PERSON_NAME]!"
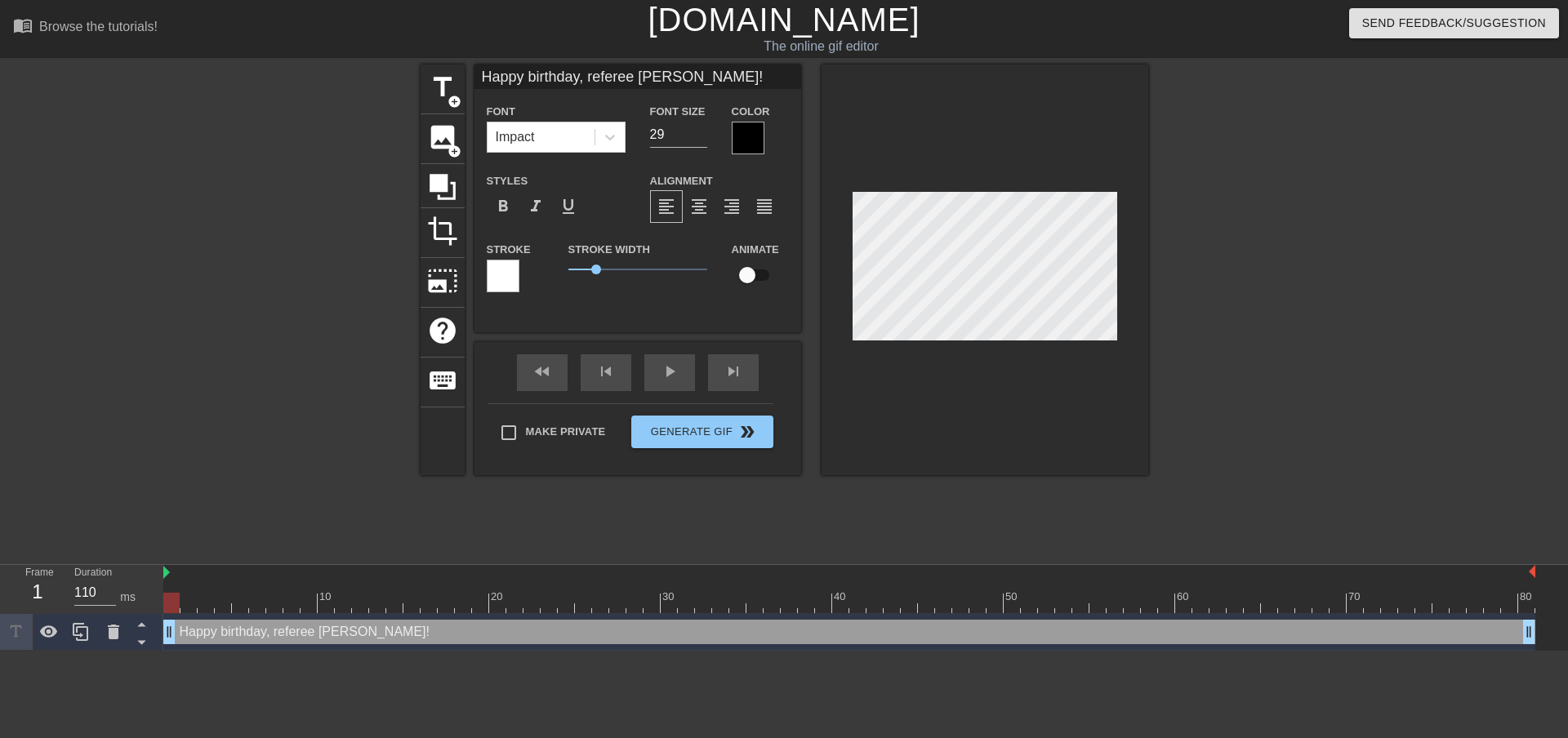
type input "Happy birthday, referee [PERSON_NAME]!"
type textarea "Happy birthday, referee [PERSON_NAME]!"
click at [610, 135] on icon at bounding box center [610, 137] width 17 height 17
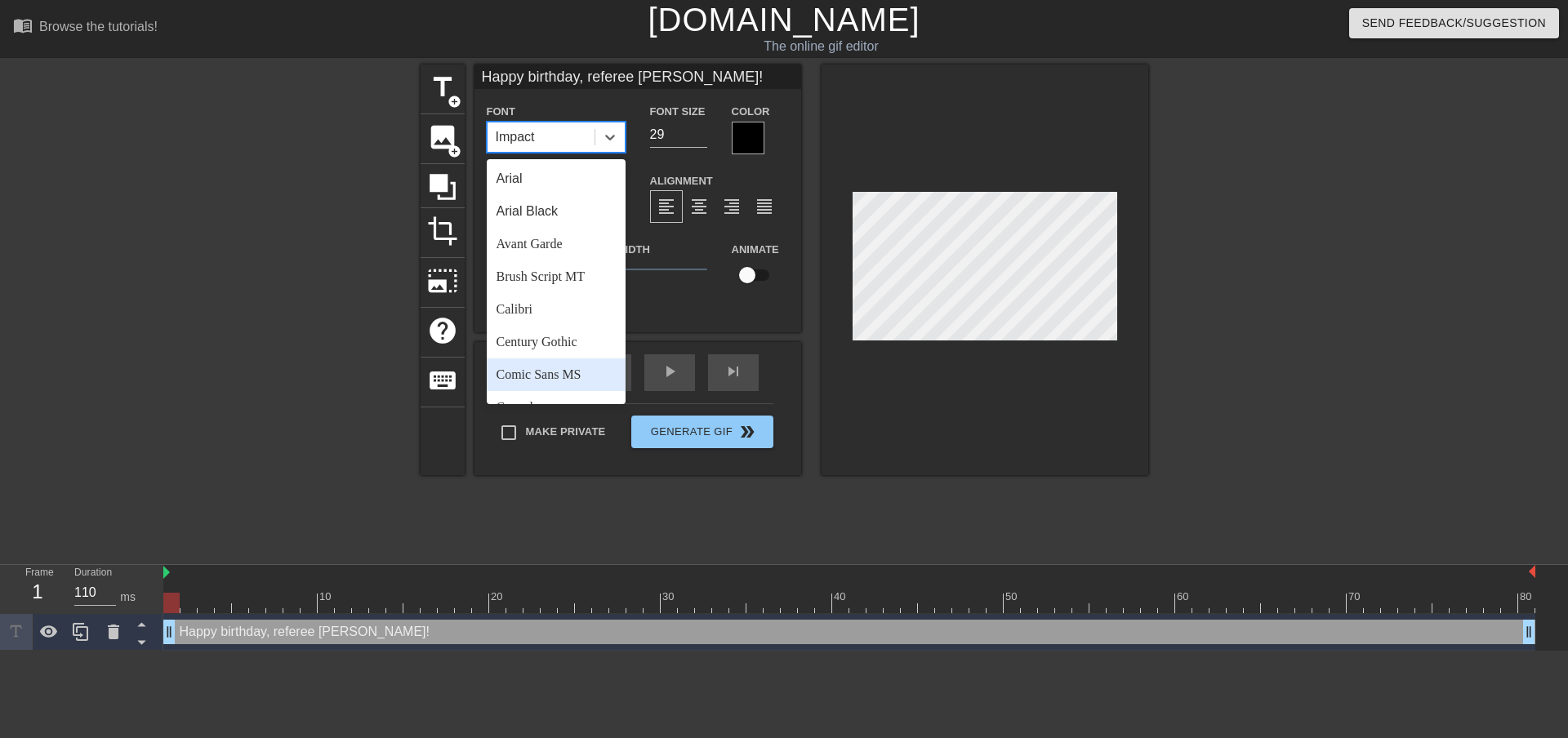
click at [525, 380] on div "Comic Sans MS" at bounding box center [556, 374] width 139 height 33
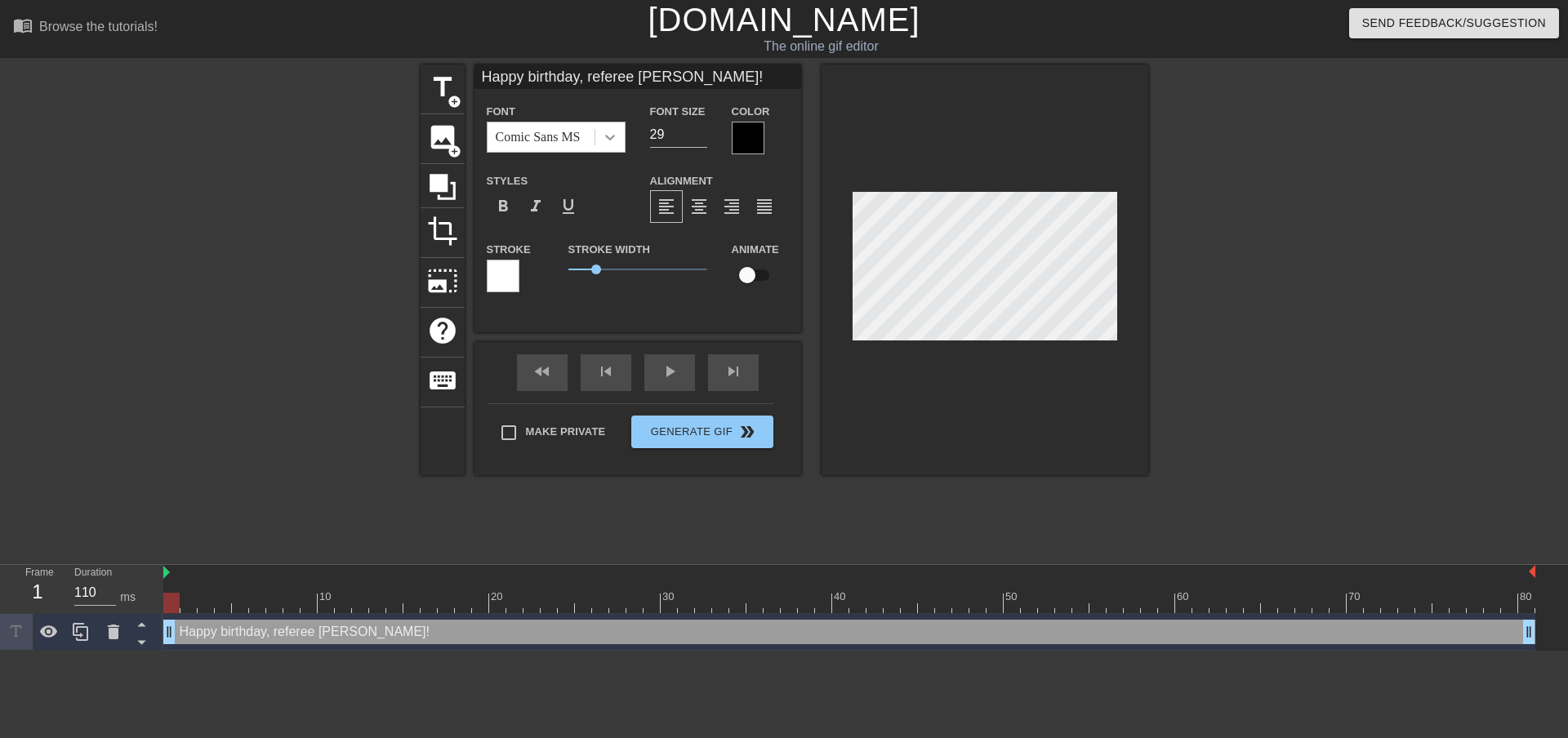
click at [612, 139] on icon at bounding box center [610, 137] width 17 height 17
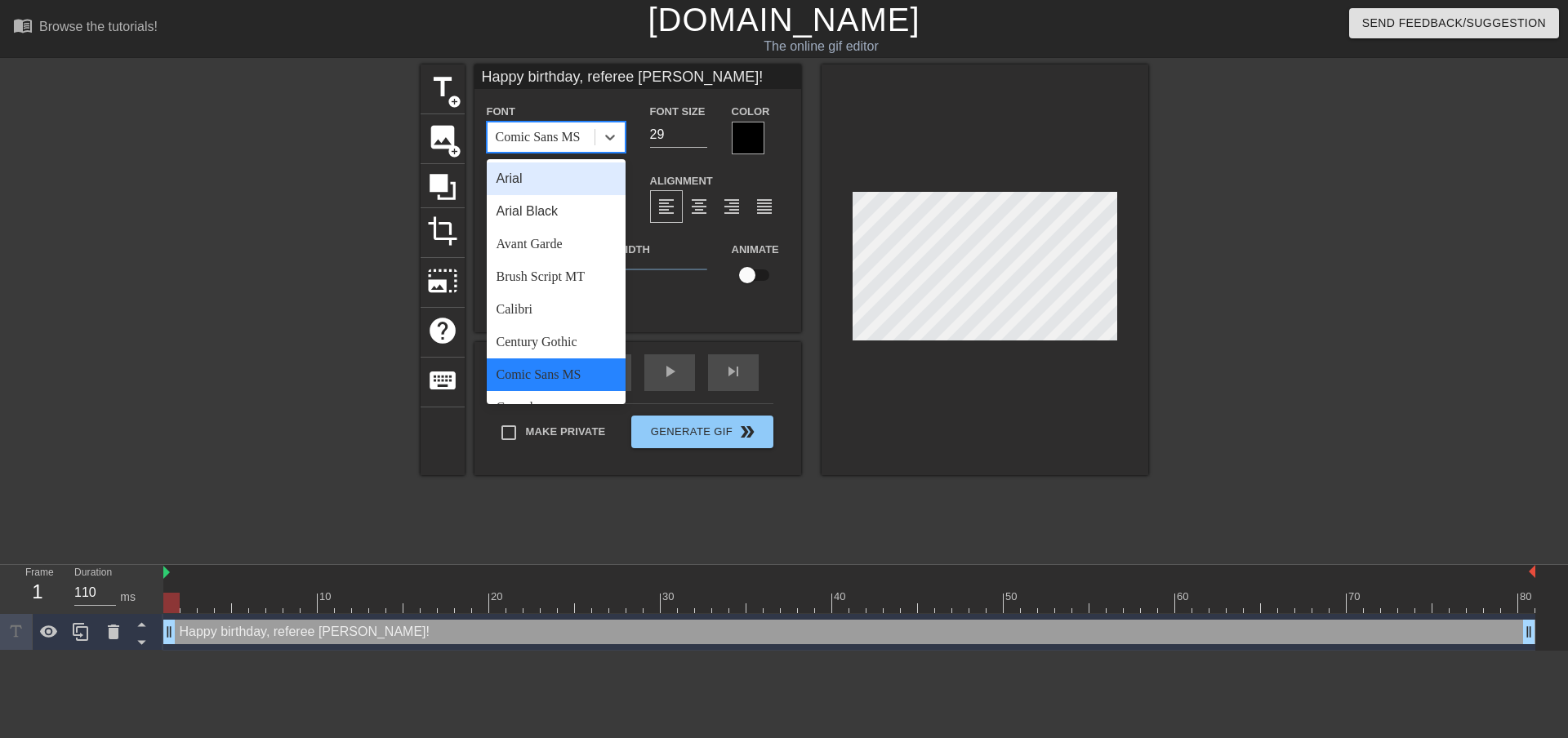
click at [514, 179] on div "Arial" at bounding box center [556, 178] width 139 height 33
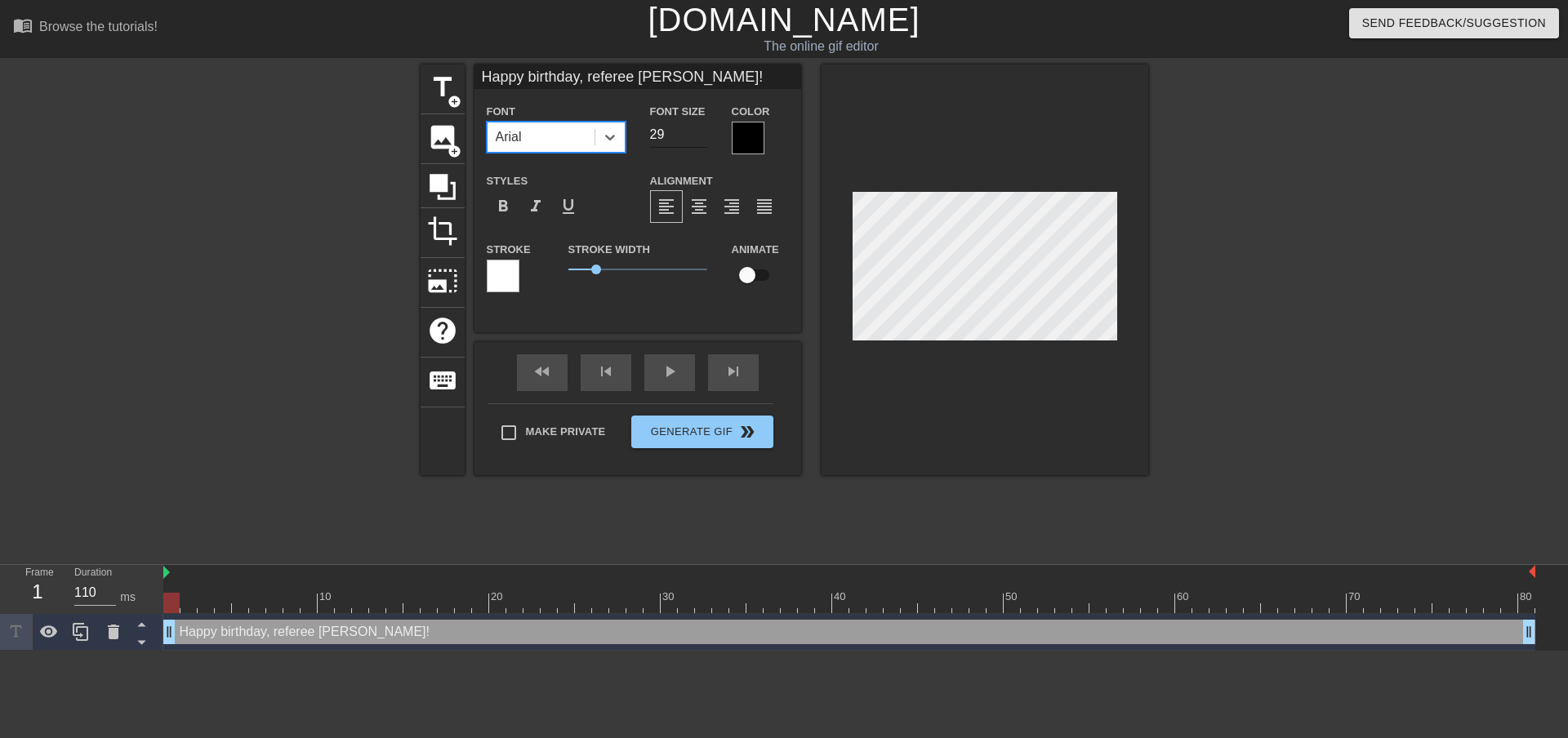
type input "Happy birthday, referee [PERSON_NAME]!"
type input "30"
click at [703, 129] on input "30" at bounding box center [679, 134] width 57 height 26
type input "Happy birthday, referee [PERSON_NAME]!"
type input "31"
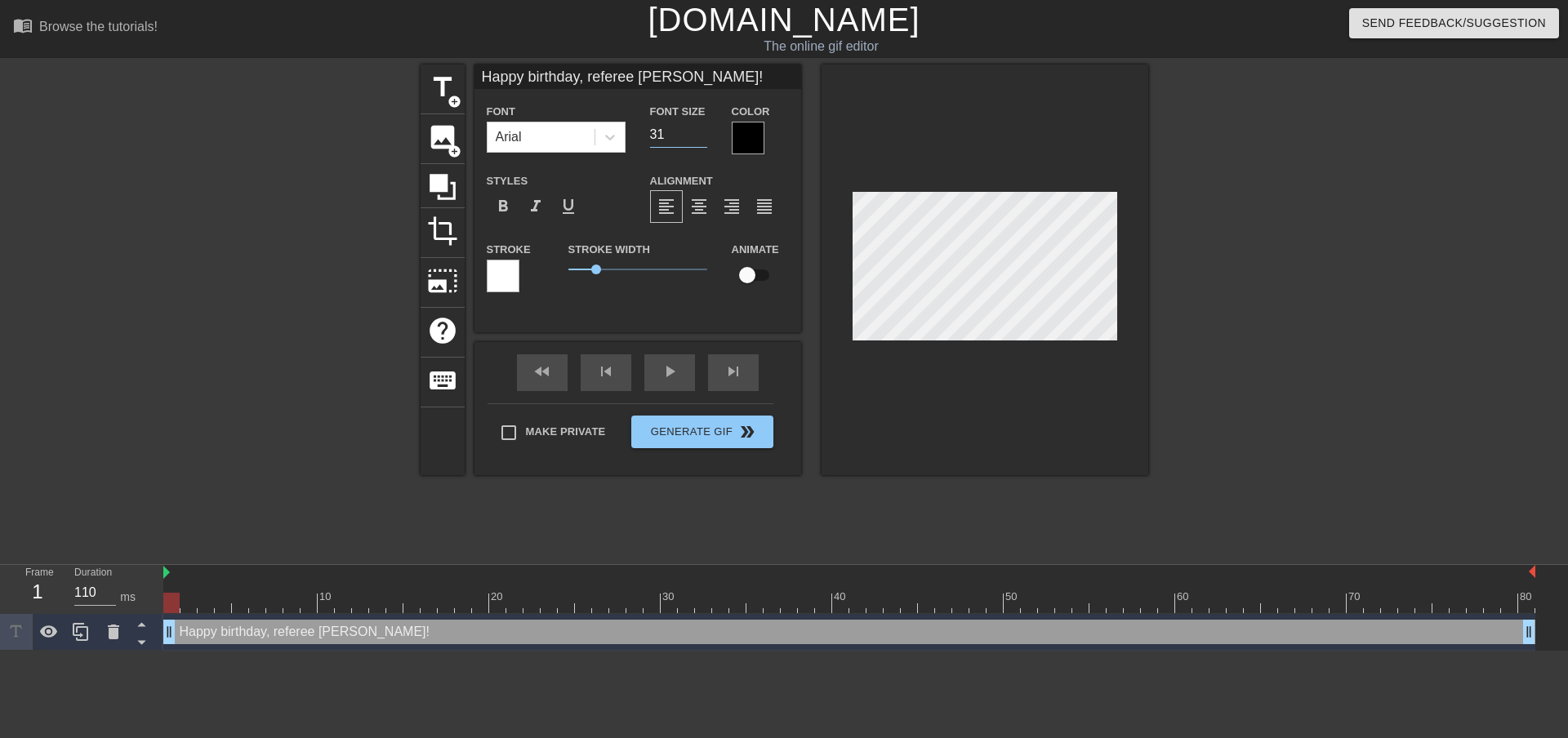
click at [703, 129] on input "31" at bounding box center [679, 134] width 57 height 26
type input "Happy birthday, referee [PERSON_NAME]!"
type input "32"
click at [703, 129] on input "32" at bounding box center [679, 134] width 57 height 26
type input "Happy birthday, referee [PERSON_NAME]!"
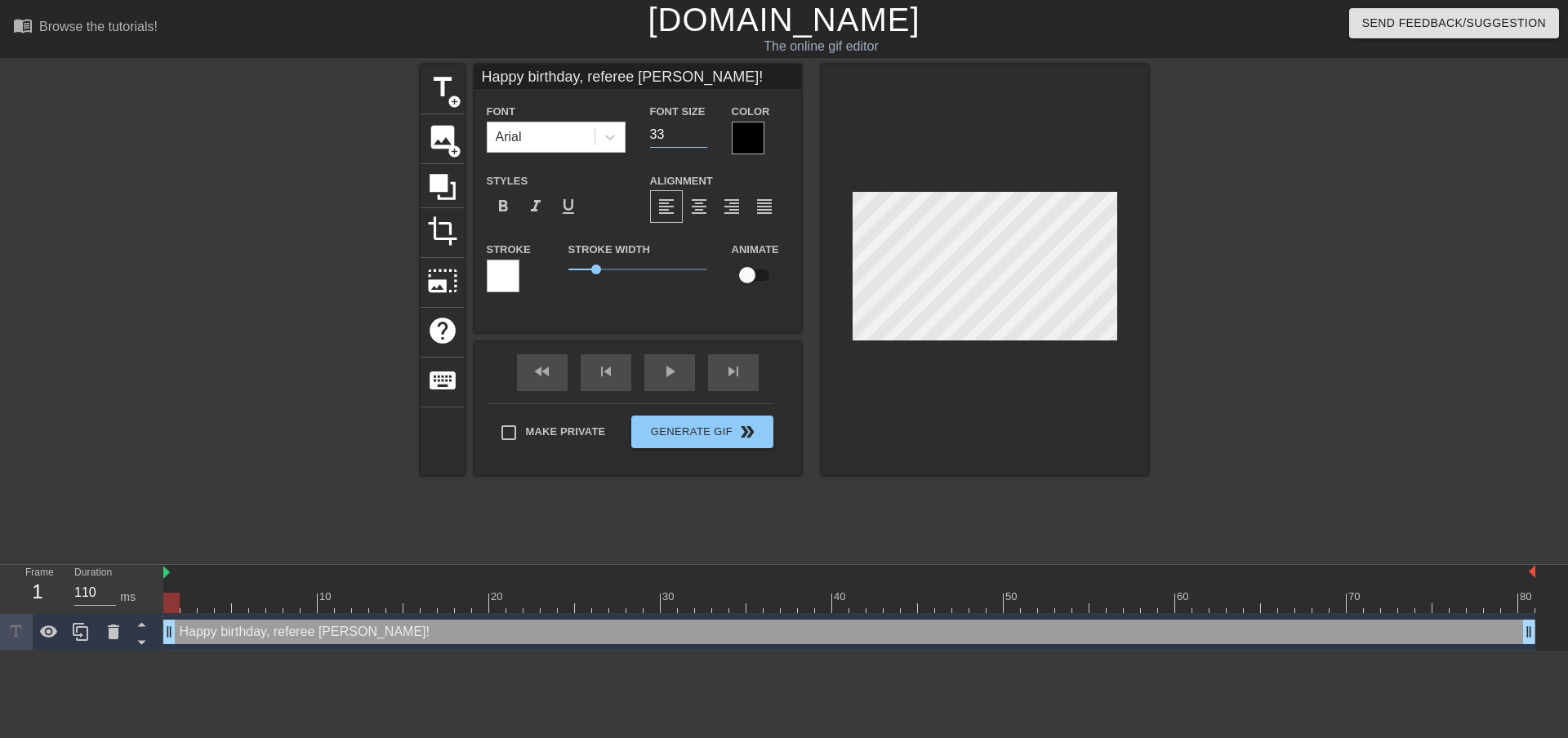
type input "33"
click at [699, 126] on input "33" at bounding box center [679, 134] width 57 height 26
type input "Happy birthday,referee [PERSON_NAME]!"
type textarea "Happy birthday, referee [PERSON_NAME]!"
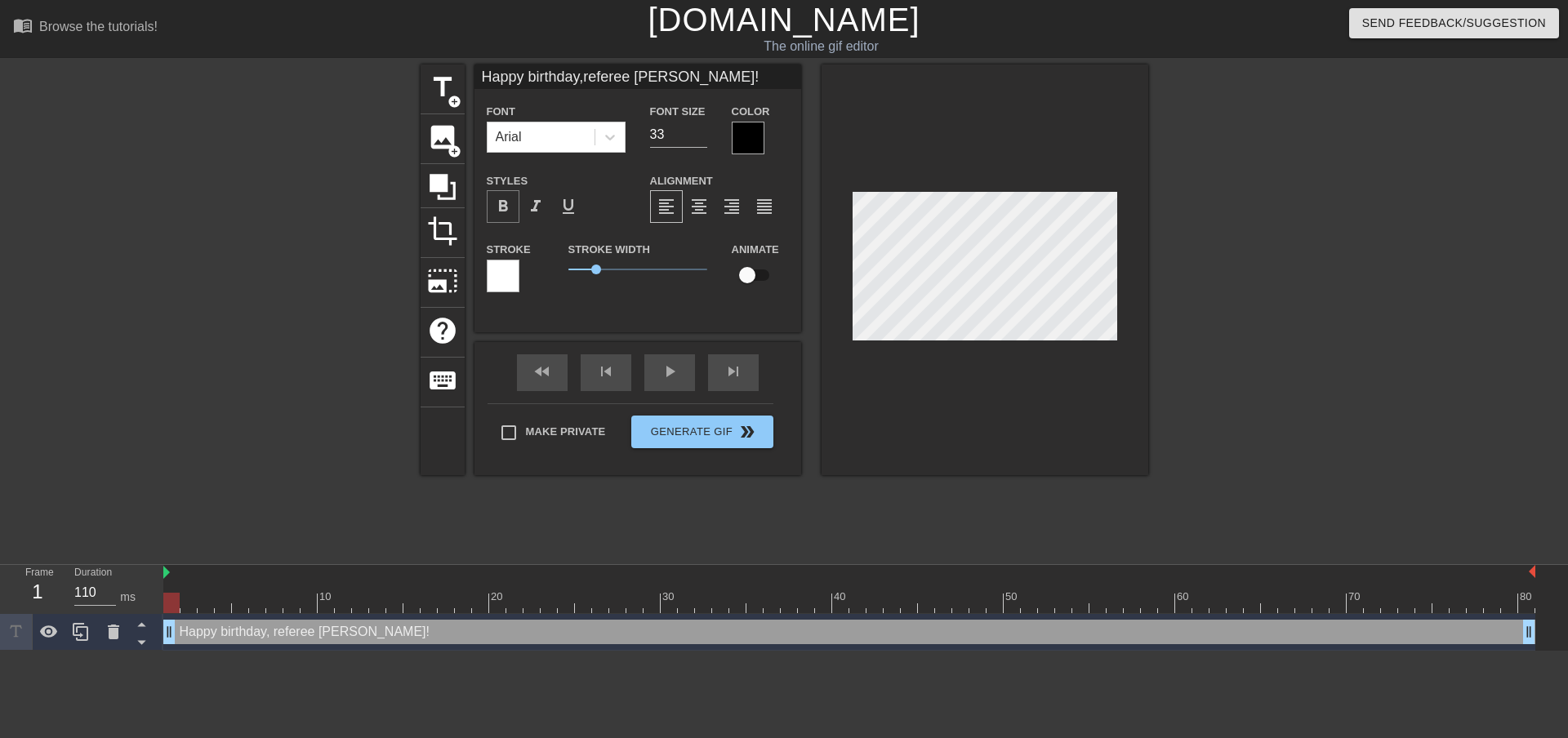
click at [503, 199] on span "format_bold" at bounding box center [502, 206] width 19 height 19
type input "Happy birthday,referee [PERSON_NAME]!"
type input "32"
click at [699, 137] on input "32" at bounding box center [679, 134] width 57 height 26
type input "Happy birthday,referee [PERSON_NAME]!"
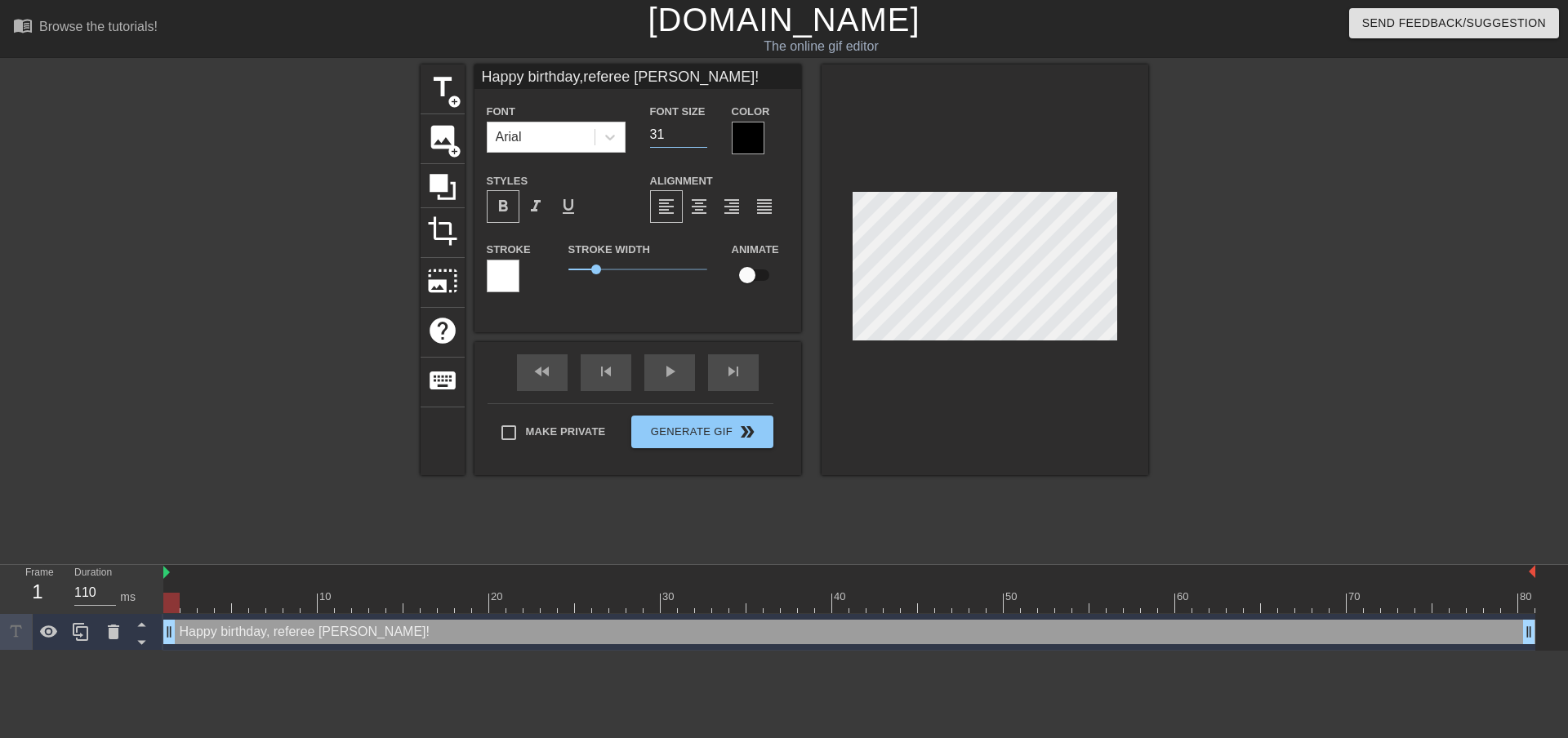
type input "31"
click at [699, 137] on input "31" at bounding box center [679, 134] width 57 height 26
type input "Happy birthday,referee [PERSON_NAME]!"
type input "30"
click at [699, 137] on input "30" at bounding box center [679, 134] width 57 height 26
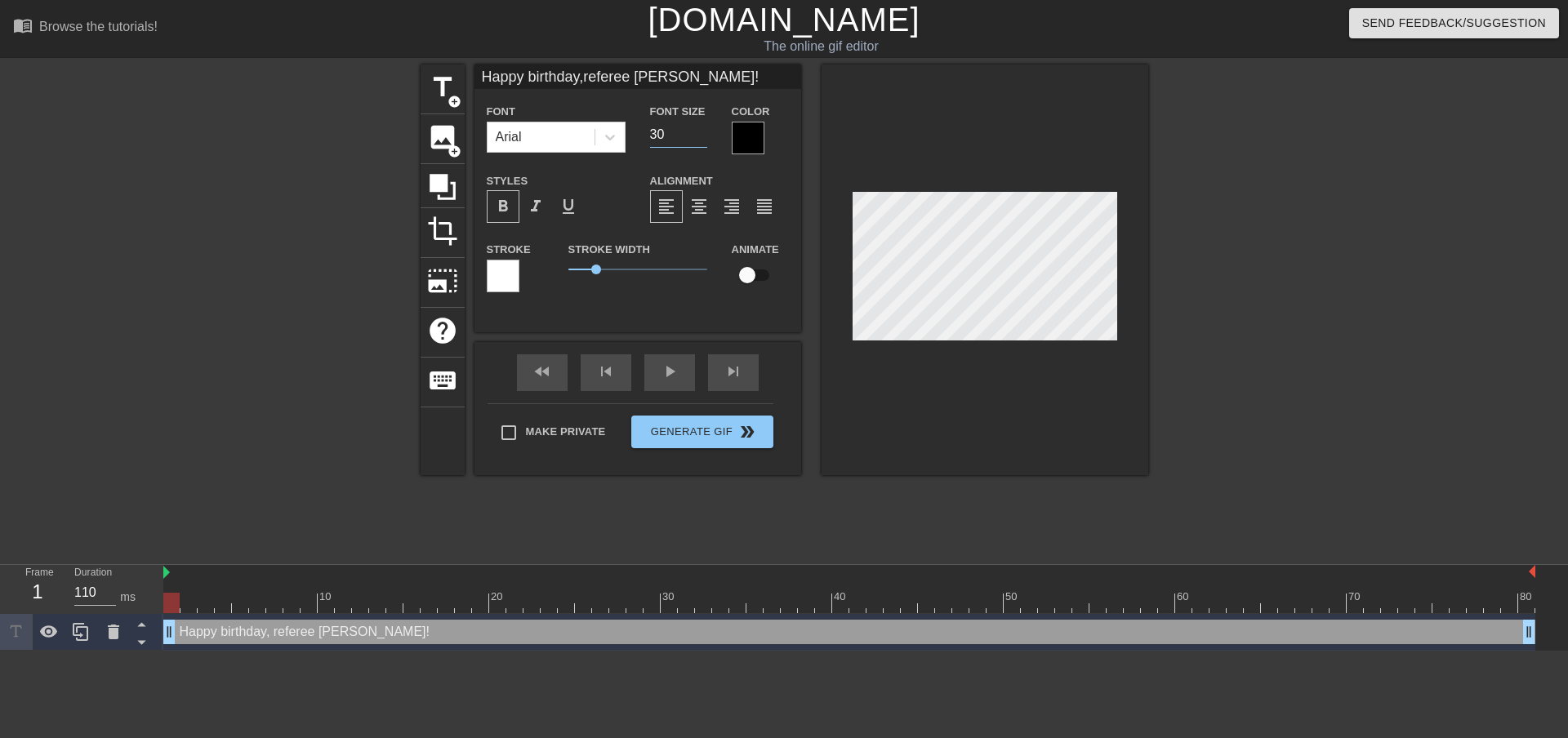
type input "Happy birthday,referee [PERSON_NAME]!"
type input "29"
click at [699, 137] on input "29" at bounding box center [679, 134] width 57 height 26
type input "Happy birthday,referee [PERSON_NAME]!"
type input "28"
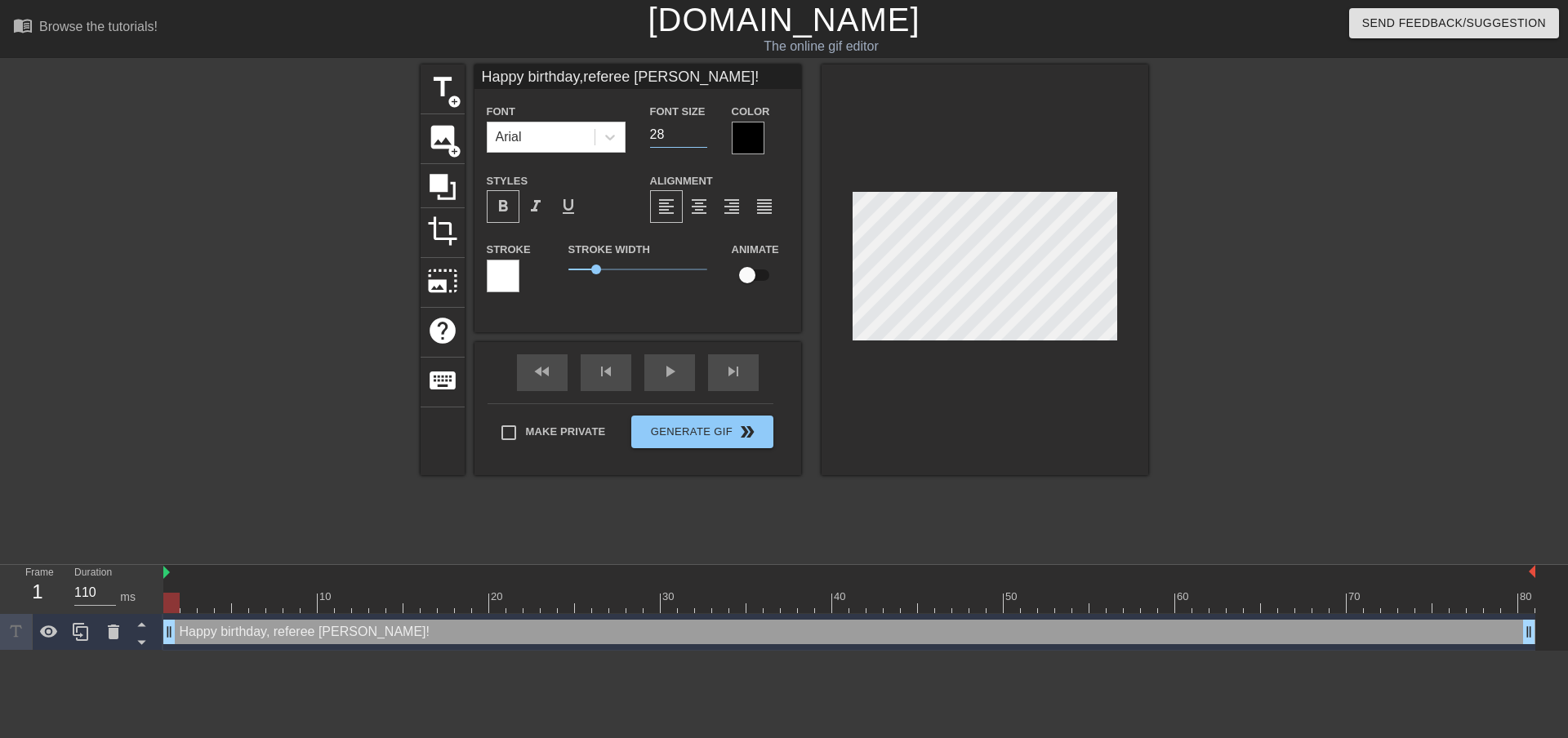
click at [699, 137] on input "28" at bounding box center [679, 134] width 57 height 26
type input "Happy birthday,referee [PERSON_NAME]!"
type input "27"
click at [701, 136] on input "27" at bounding box center [679, 134] width 57 height 26
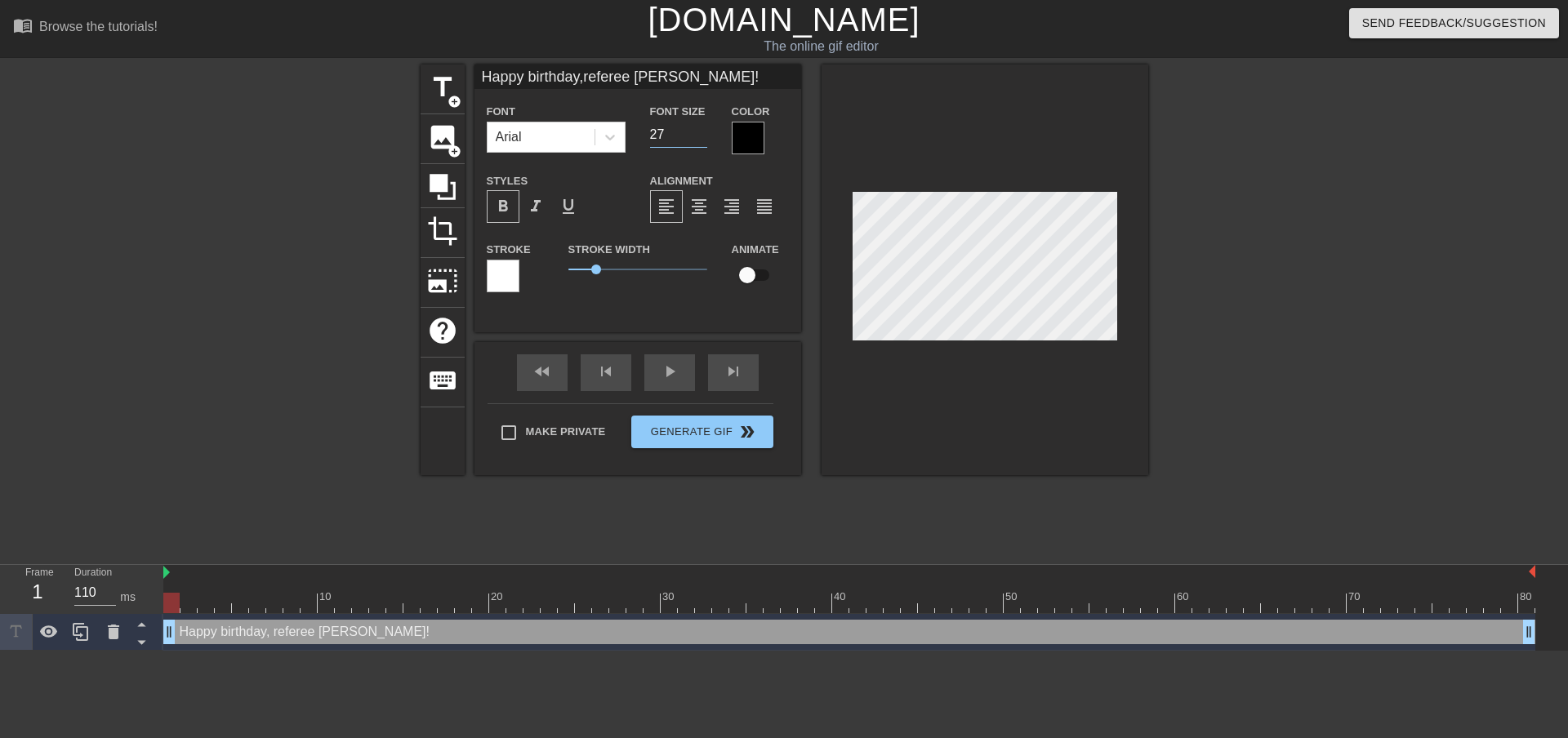
click at [751, 131] on div at bounding box center [747, 137] width 33 height 33
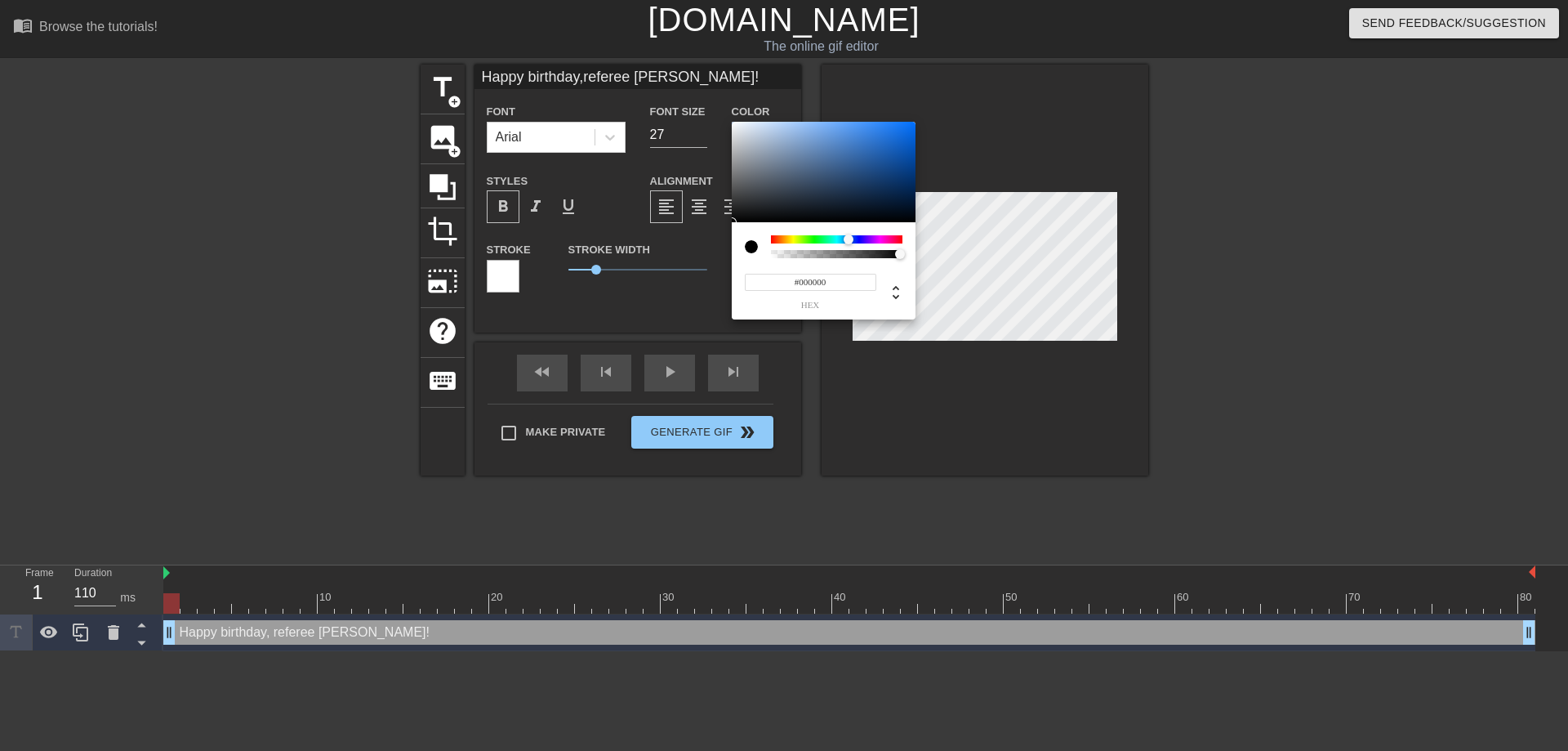
click at [848, 236] on div at bounding box center [836, 239] width 131 height 8
click at [887, 291] on icon at bounding box center [895, 292] width 19 height 19
type input "0"
drag, startPoint x: 827, startPoint y: 280, endPoint x: 845, endPoint y: 280, distance: 18.0
click at [845, 280] on div "0 r 0 g 0 b 1 a" at bounding box center [807, 291] width 136 height 39
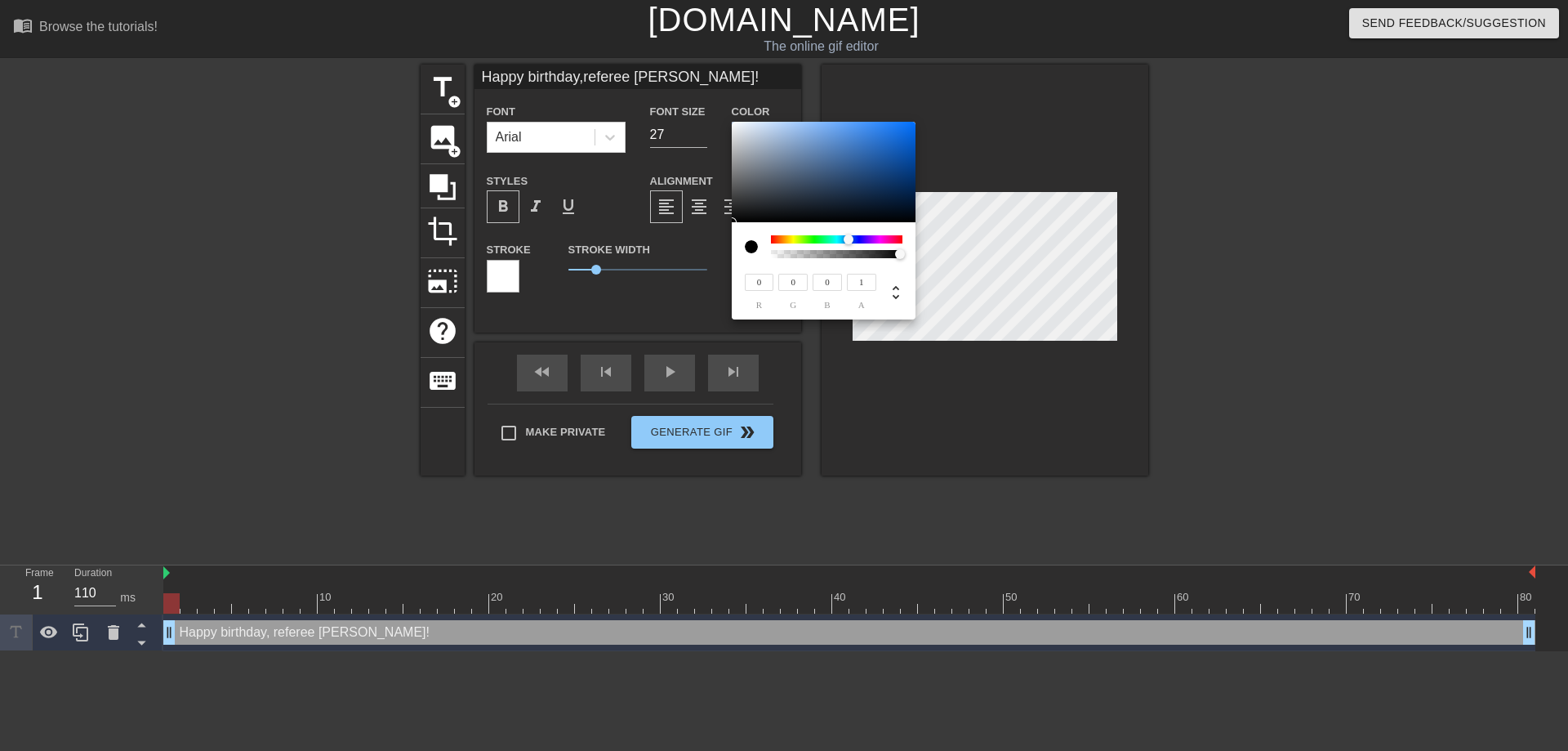
type input "Happy birthday,referee [PERSON_NAME]!"
type input "6"
type input "Happy birthday,referee [PERSON_NAME]!"
type input "60"
type input "Happy birthday,referee [PERSON_NAME]!"
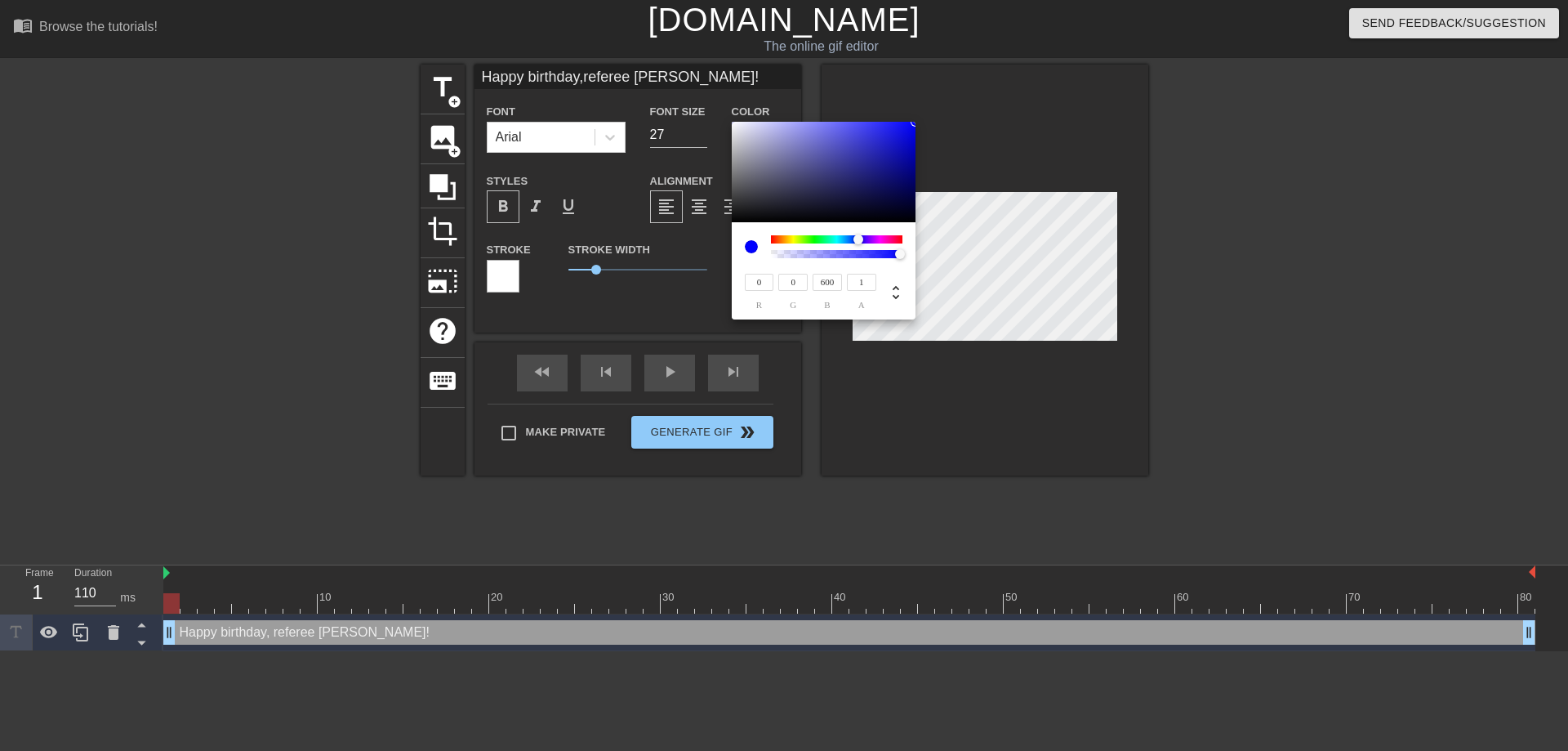
type input "600"
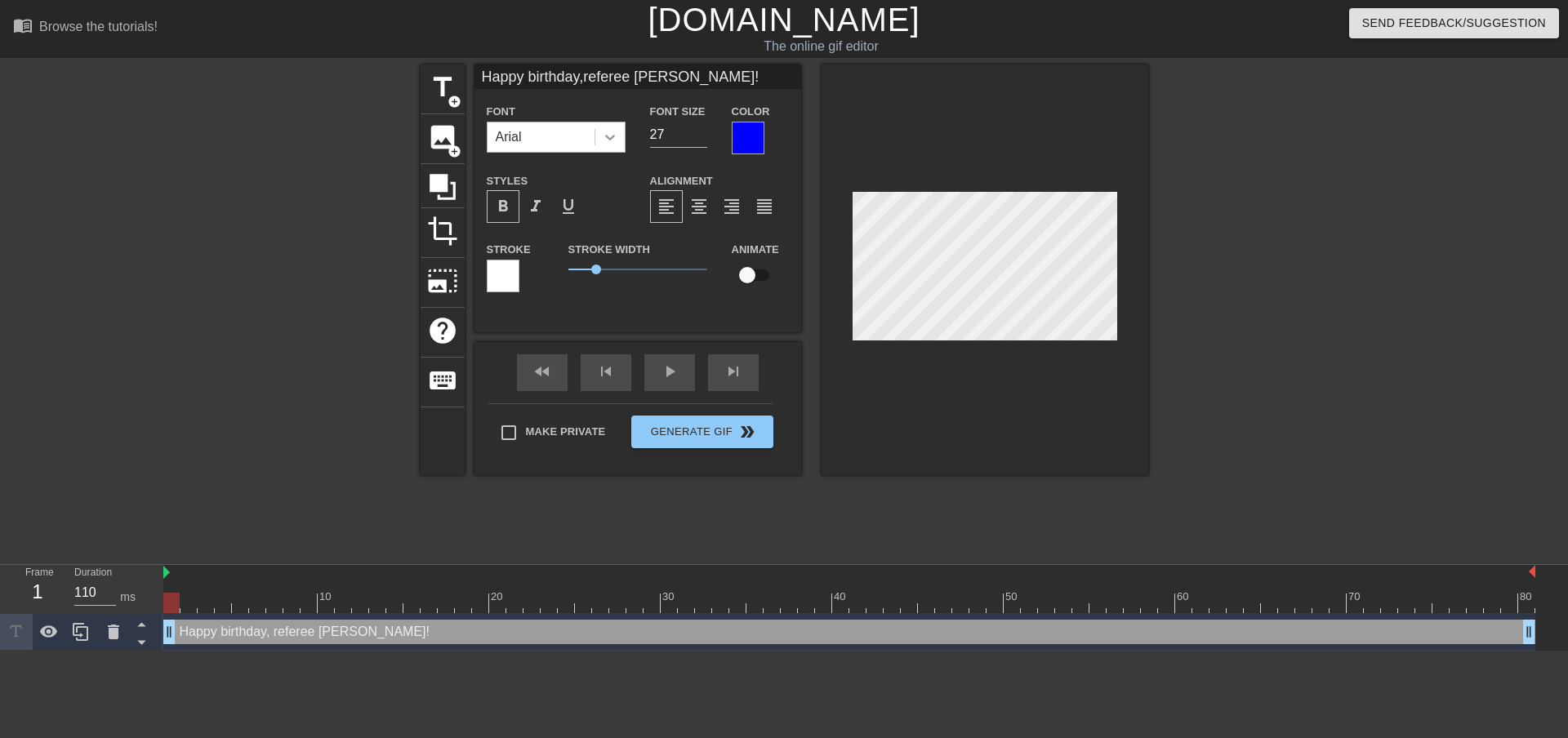
click at [610, 130] on icon at bounding box center [610, 137] width 17 height 17
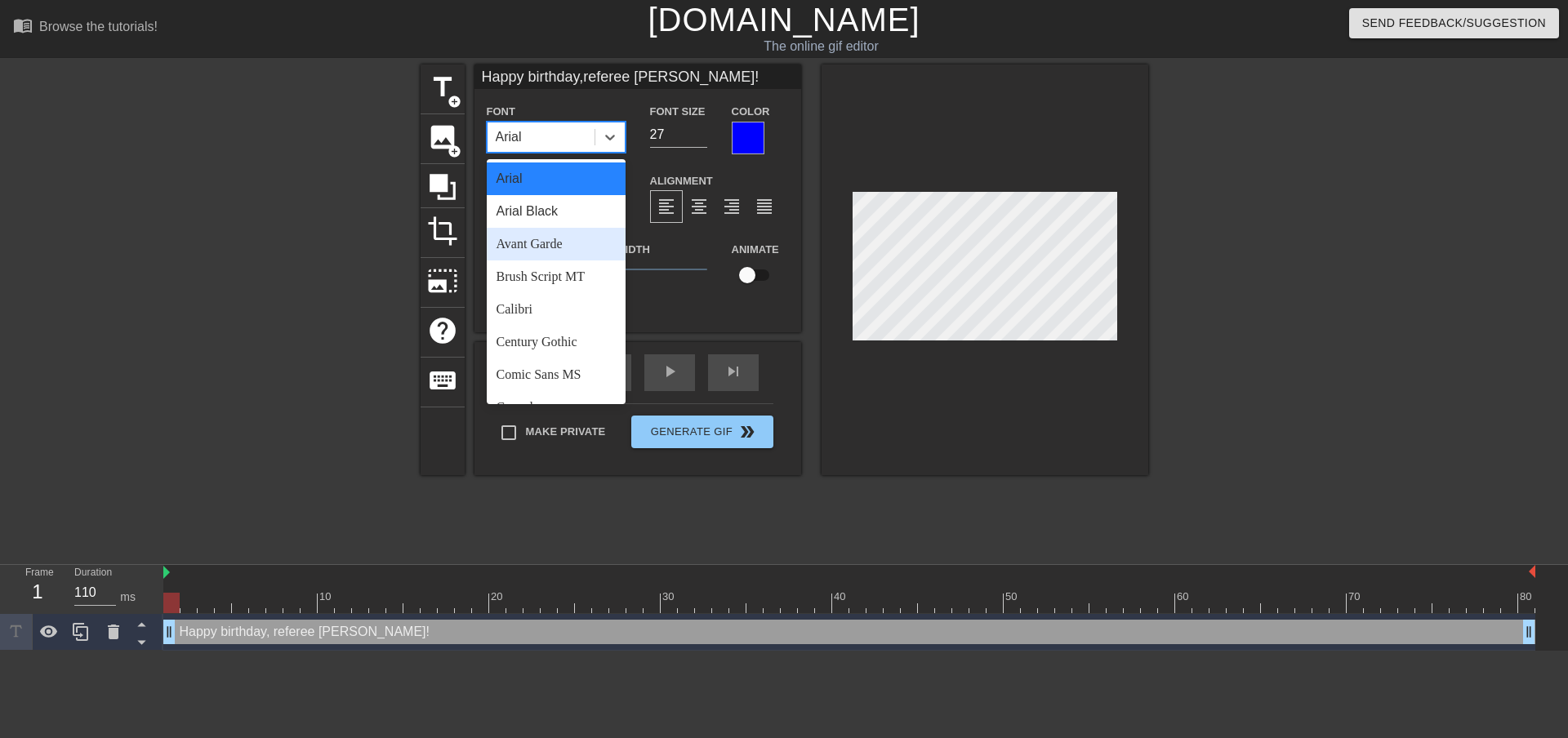
click at [552, 240] on div "Avant Garde" at bounding box center [556, 243] width 139 height 33
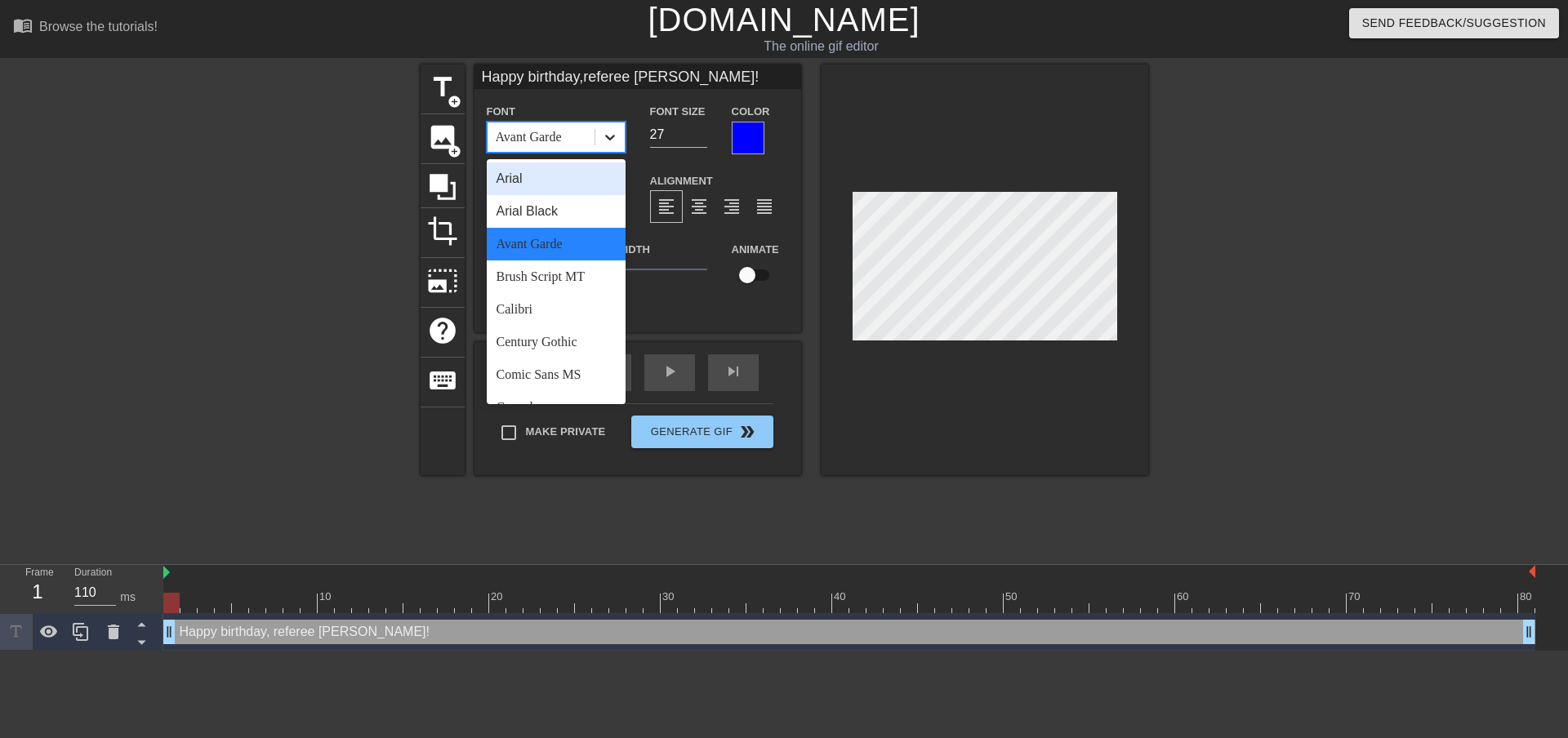
click at [616, 141] on icon at bounding box center [610, 137] width 17 height 17
click at [535, 207] on div "Arial Black" at bounding box center [556, 211] width 139 height 33
type input "Happy birthday,referee [PERSON_NAME]!"
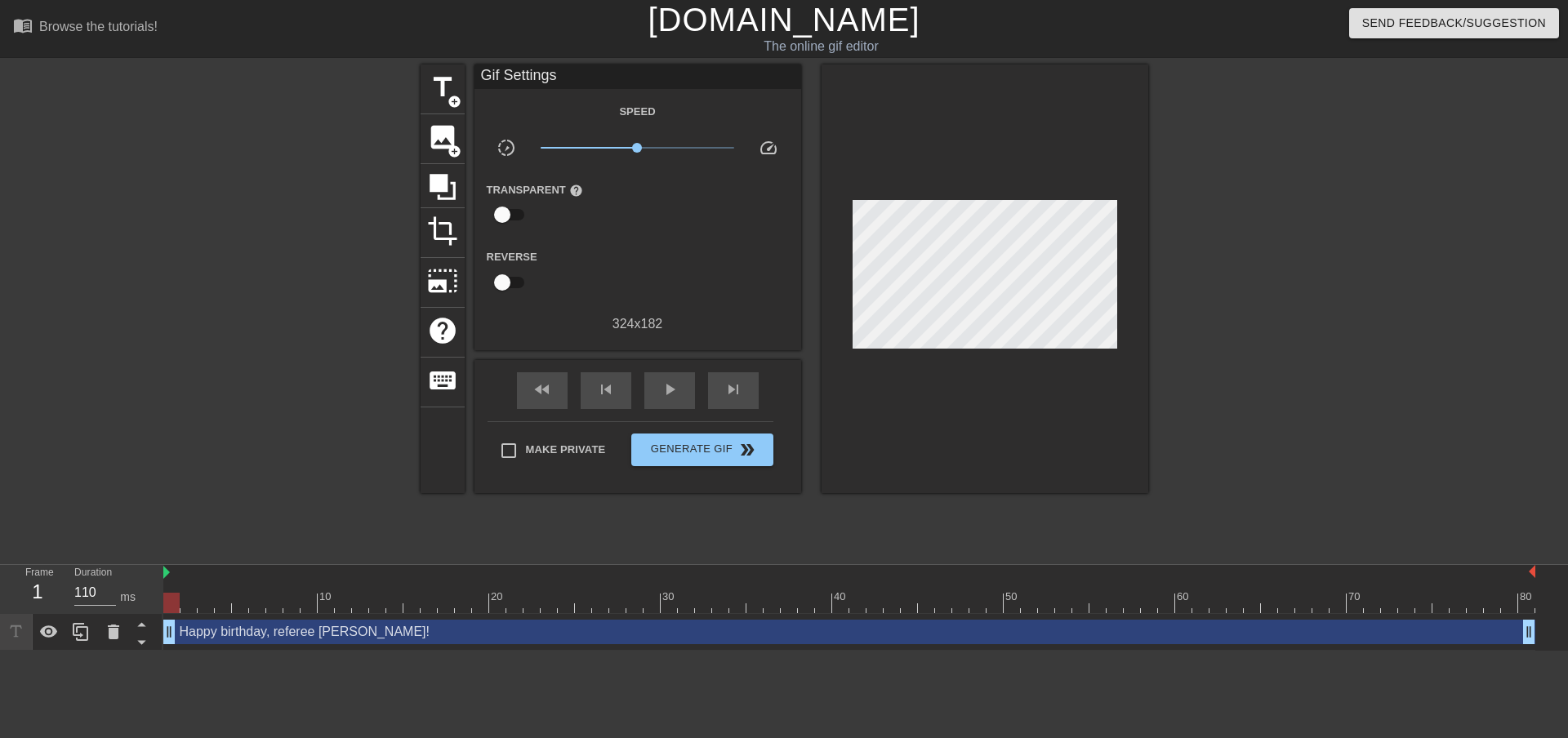
drag, startPoint x: 1345, startPoint y: 396, endPoint x: 1335, endPoint y: 396, distance: 10.0
click at [1342, 396] on div at bounding box center [1289, 310] width 245 height 490
click at [710, 444] on span "Generate Gif double_arrow" at bounding box center [701, 449] width 128 height 19
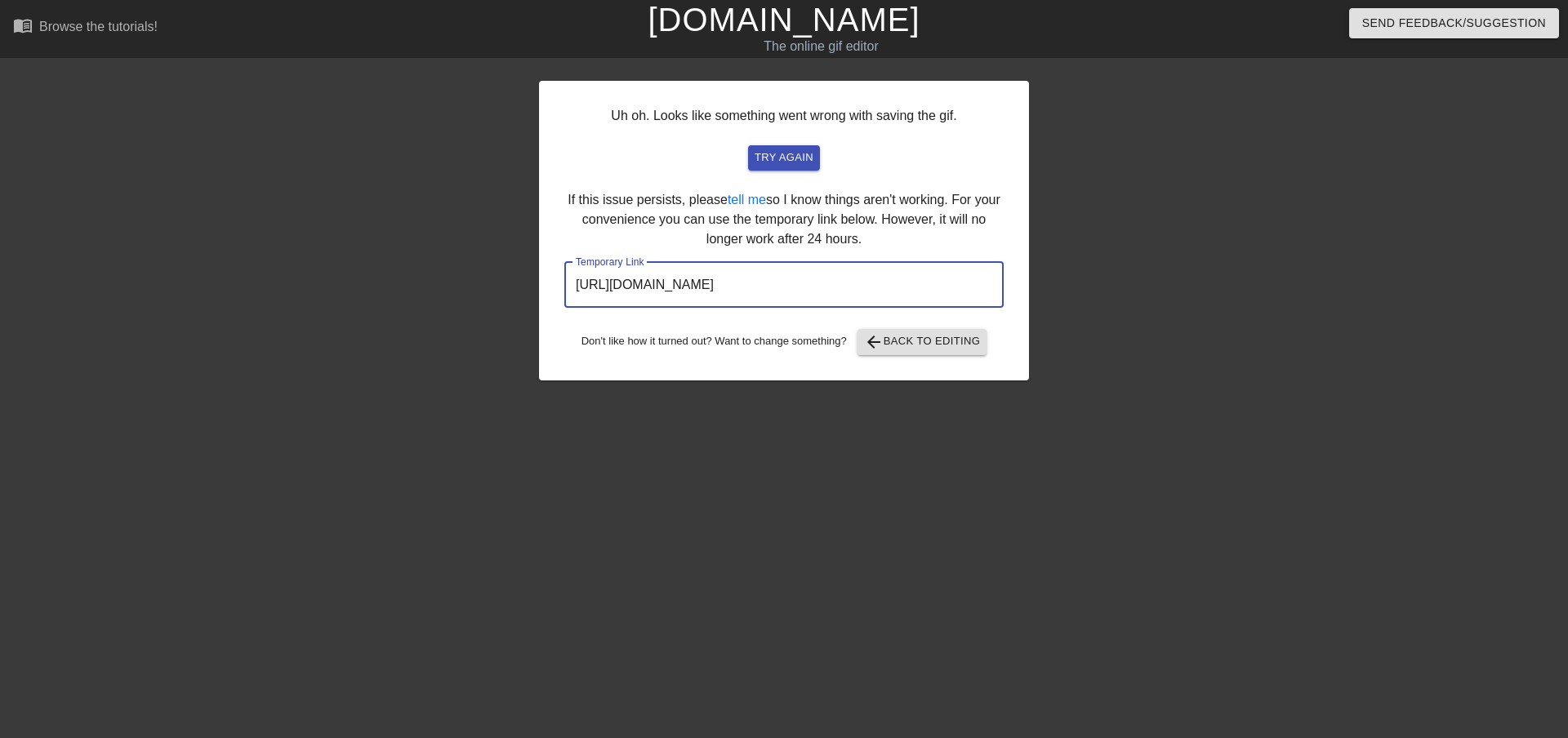
drag, startPoint x: 915, startPoint y: 278, endPoint x: 576, endPoint y: 284, distance: 339.1
click at [567, 286] on input "[URL][DOMAIN_NAME]" at bounding box center [783, 284] width 439 height 46
